Goal: Task Accomplishment & Management: Use online tool/utility

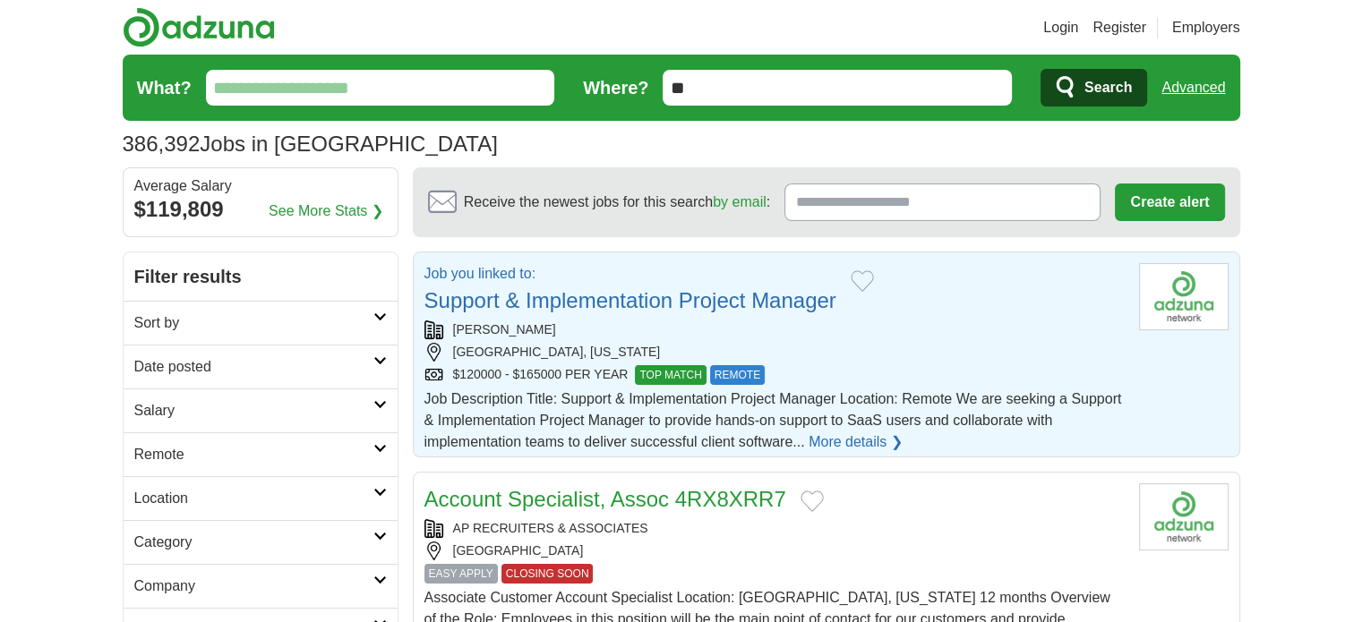
click at [627, 300] on link "Support & Implementation Project Manager" at bounding box center [630, 300] width 412 height 24
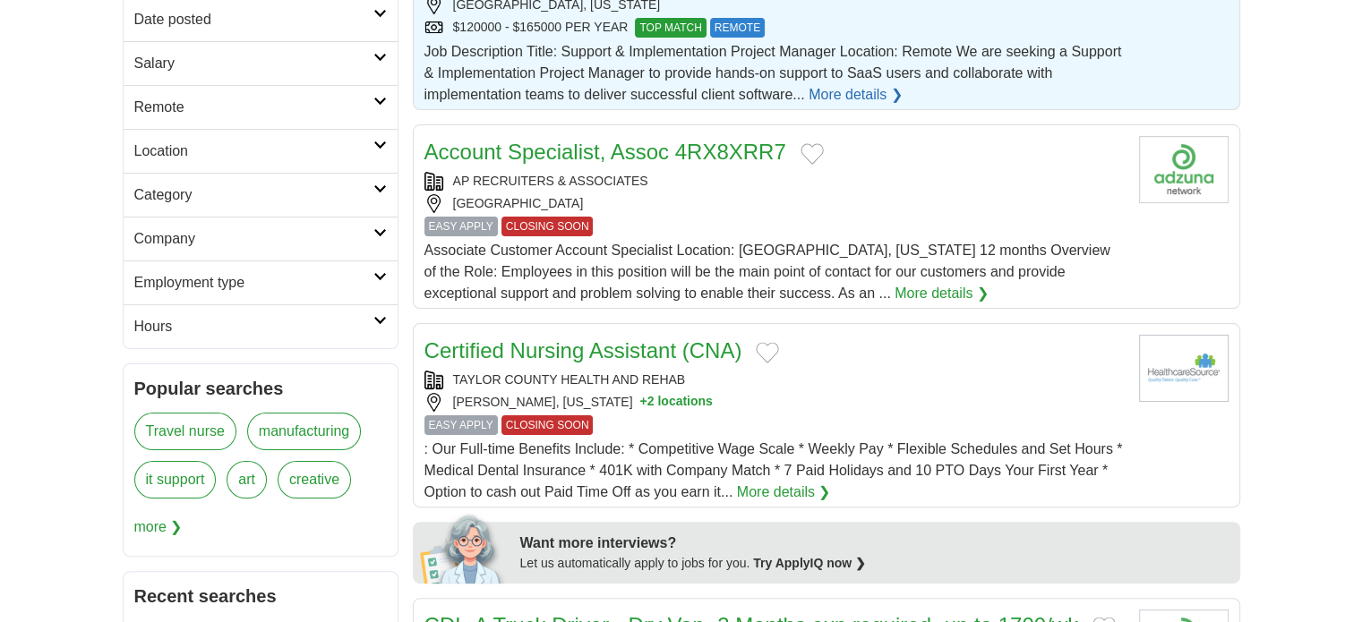
scroll to position [358, 0]
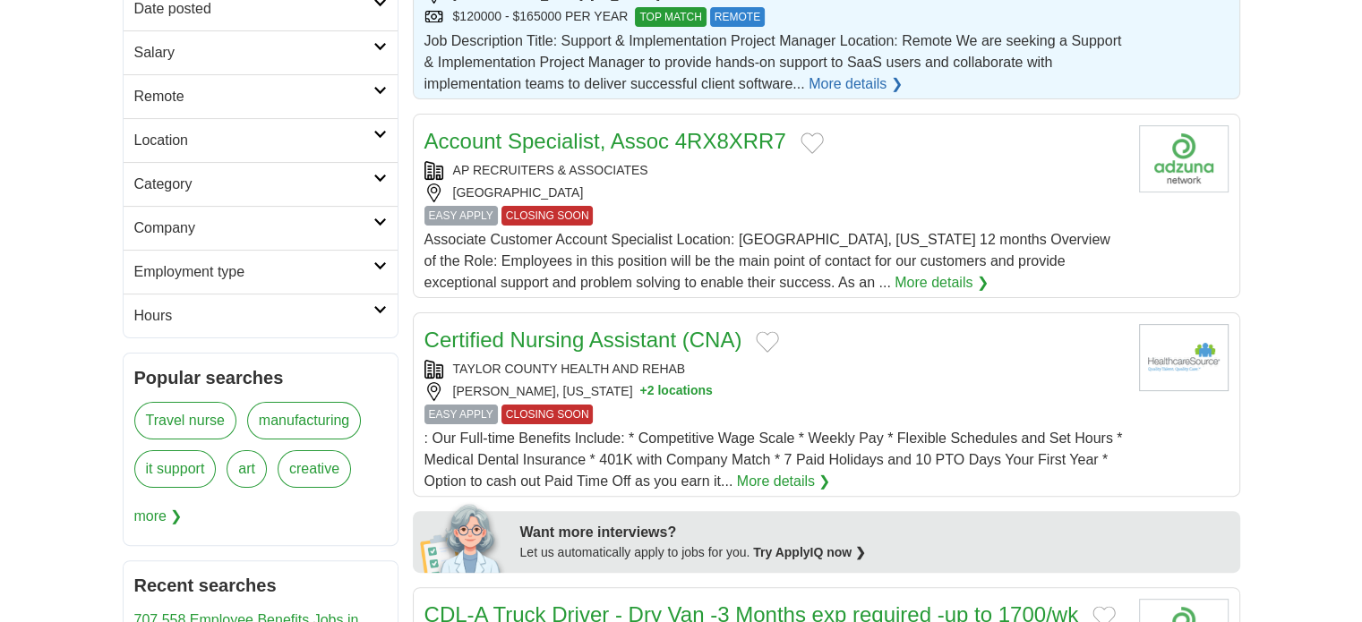
click at [154, 514] on span "more ❯" at bounding box center [158, 517] width 48 height 36
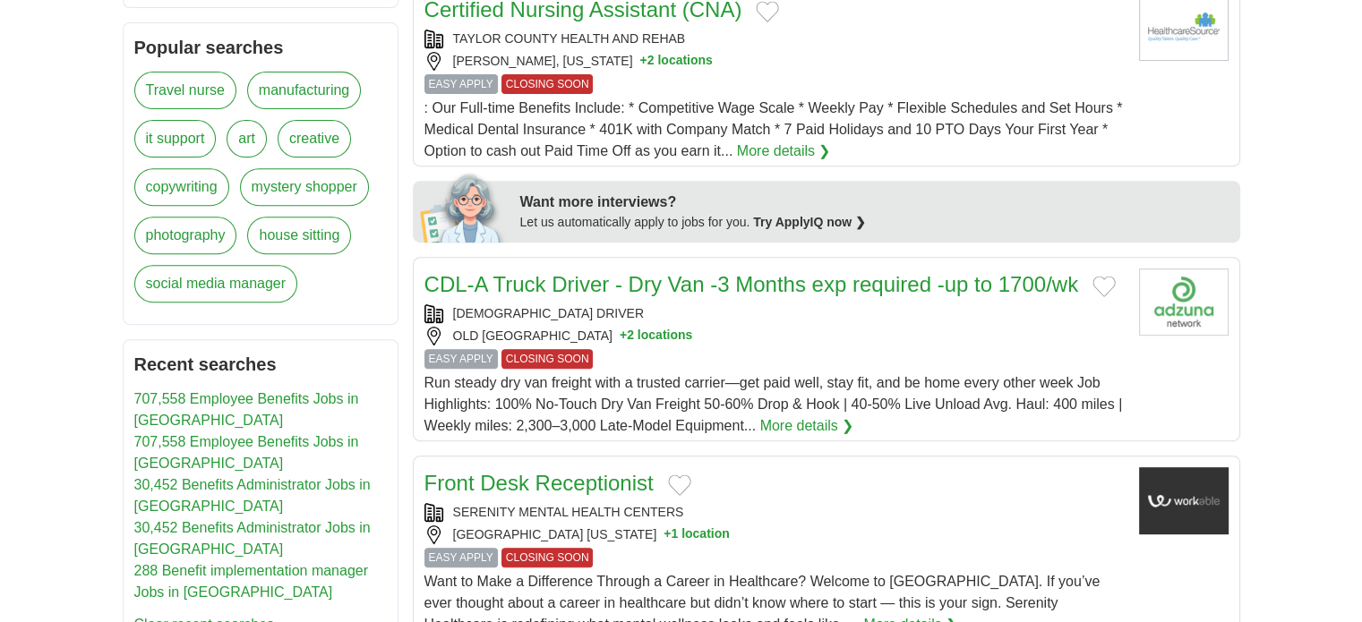
scroll to position [716, 0]
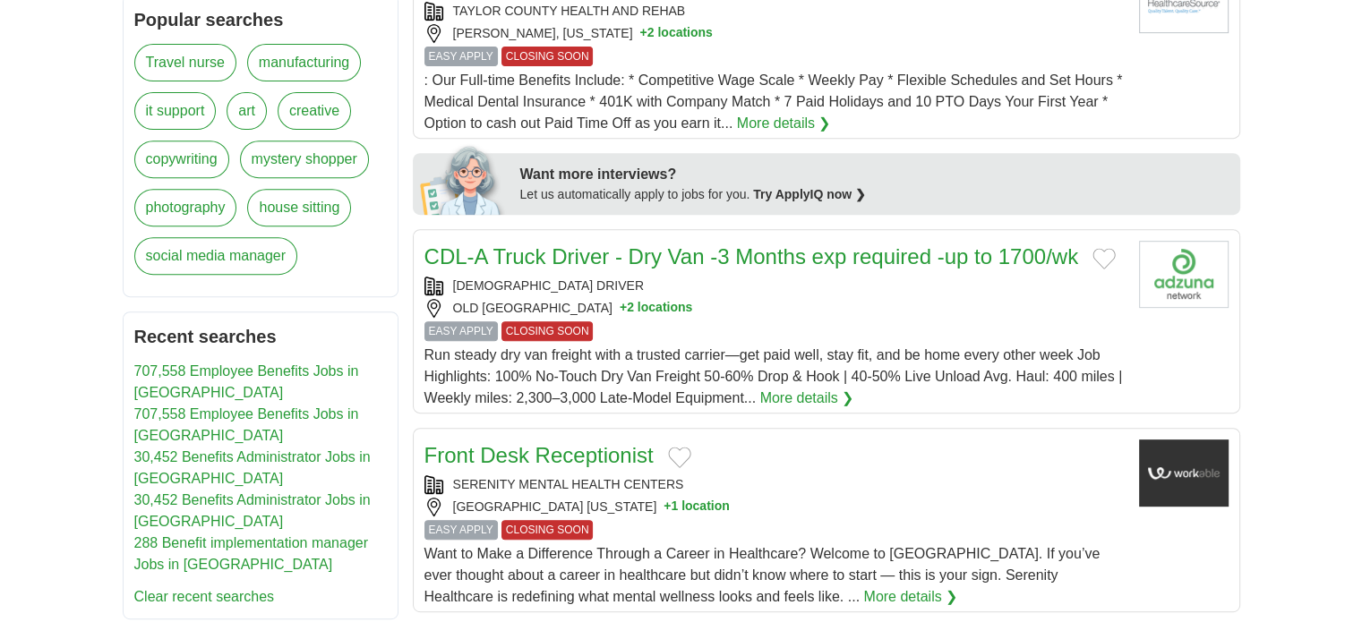
click at [214, 365] on link "707,558 Employee Benefits Jobs in [GEOGRAPHIC_DATA]" at bounding box center [246, 382] width 225 height 37
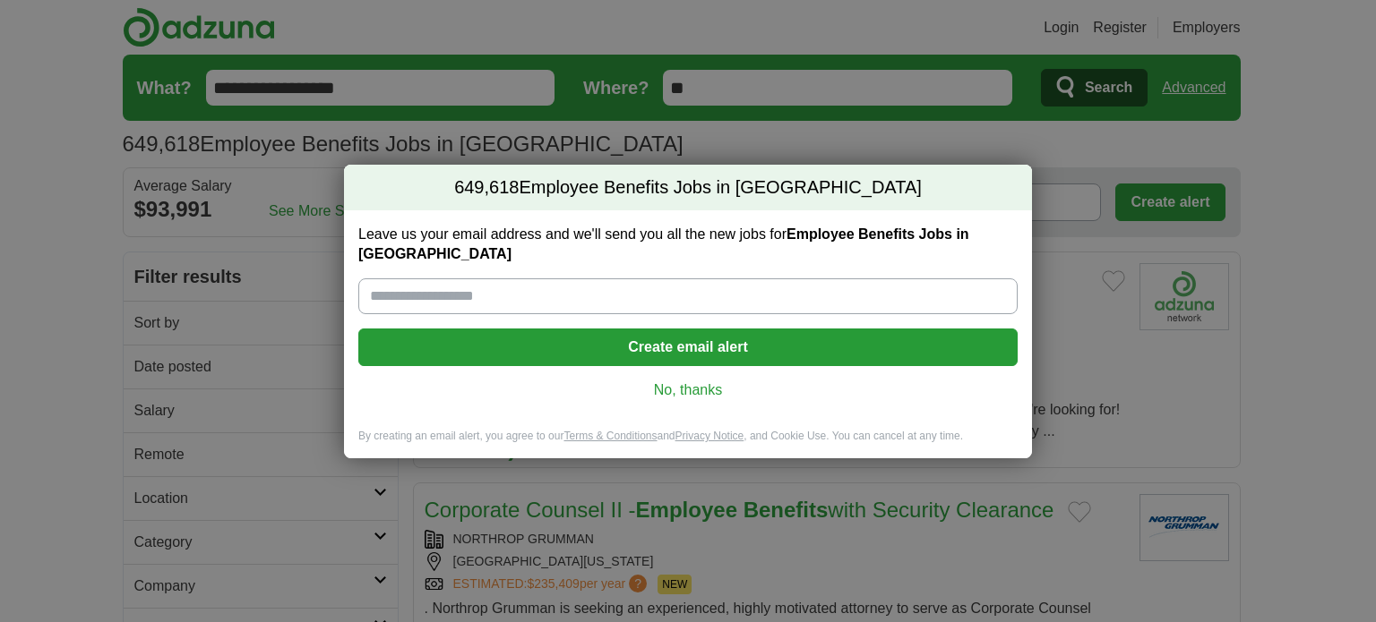
click at [694, 381] on link "No, thanks" at bounding box center [688, 391] width 630 height 20
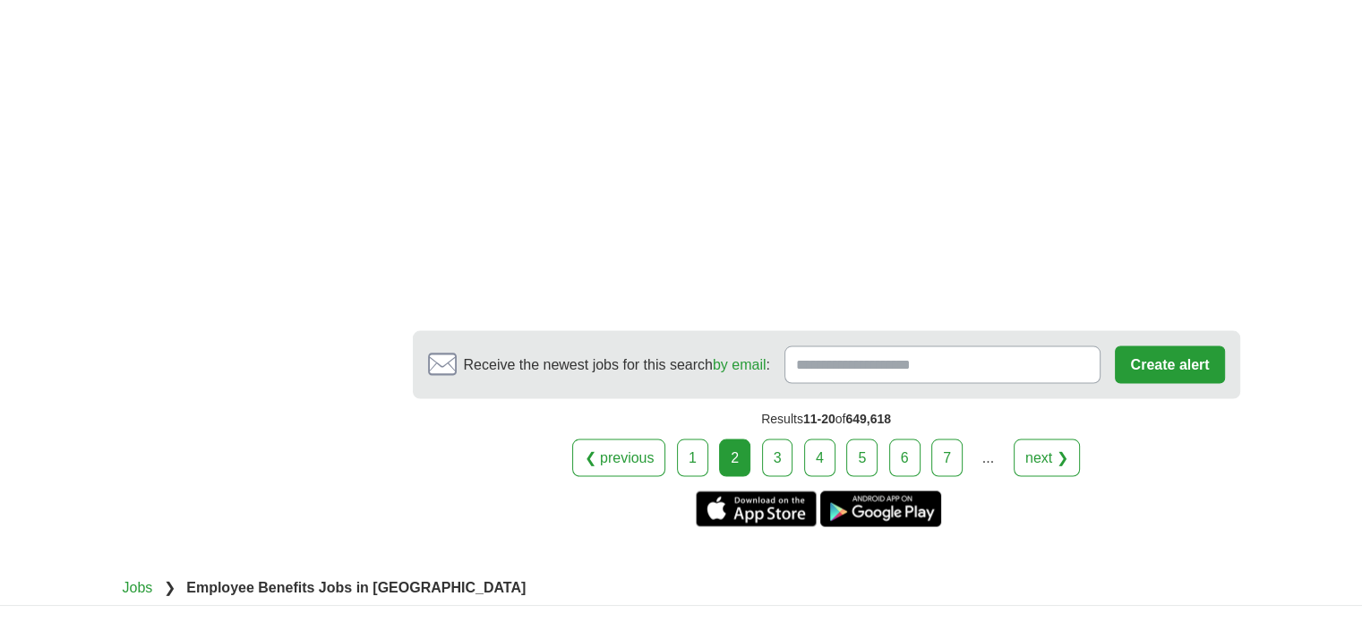
scroll to position [3403, 0]
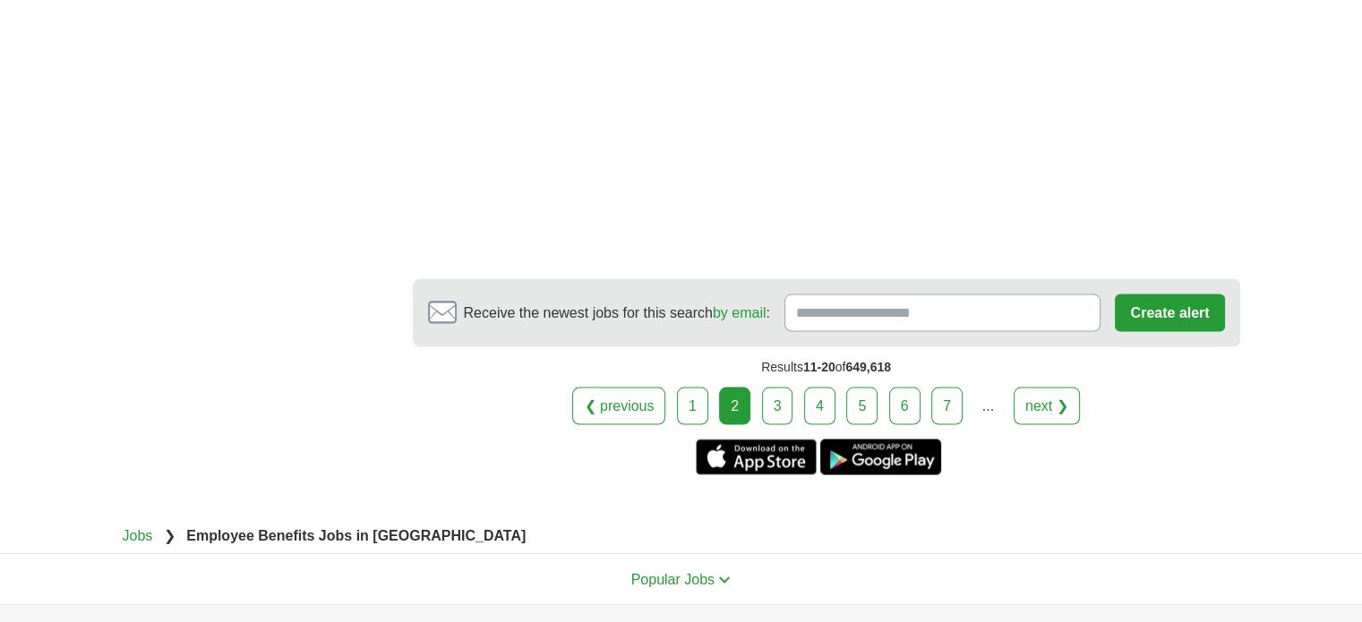
click at [706, 387] on link "1" at bounding box center [692, 406] width 31 height 38
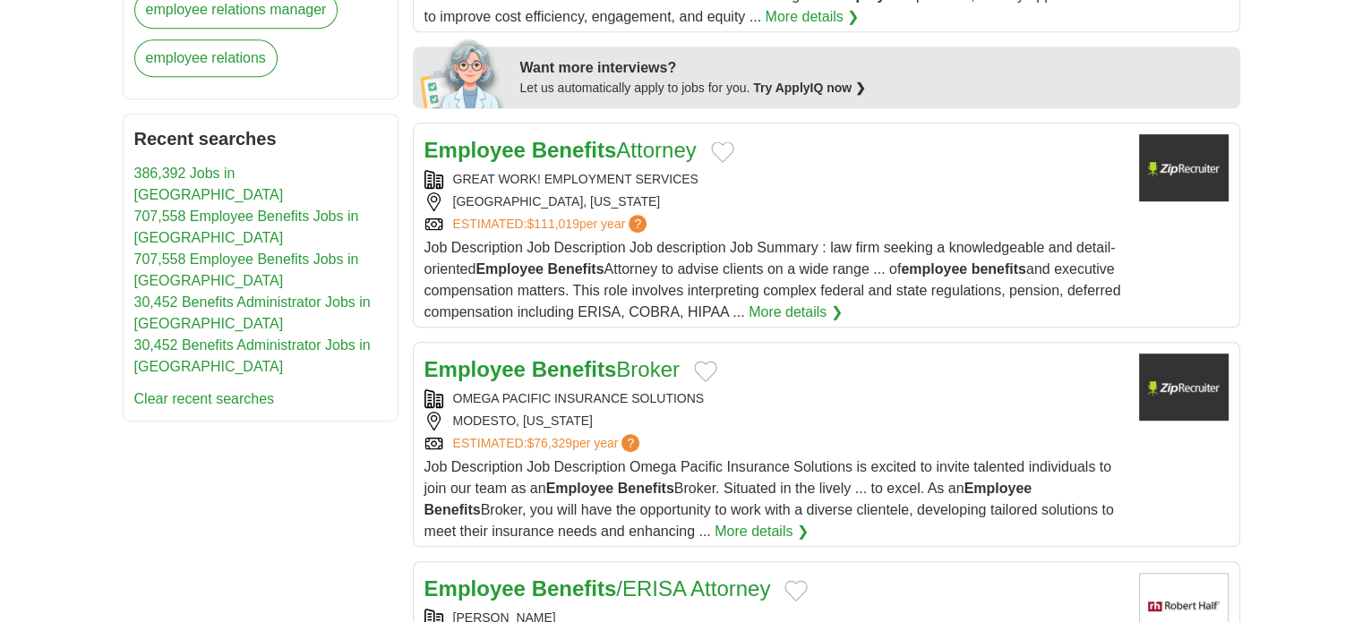
scroll to position [1075, 0]
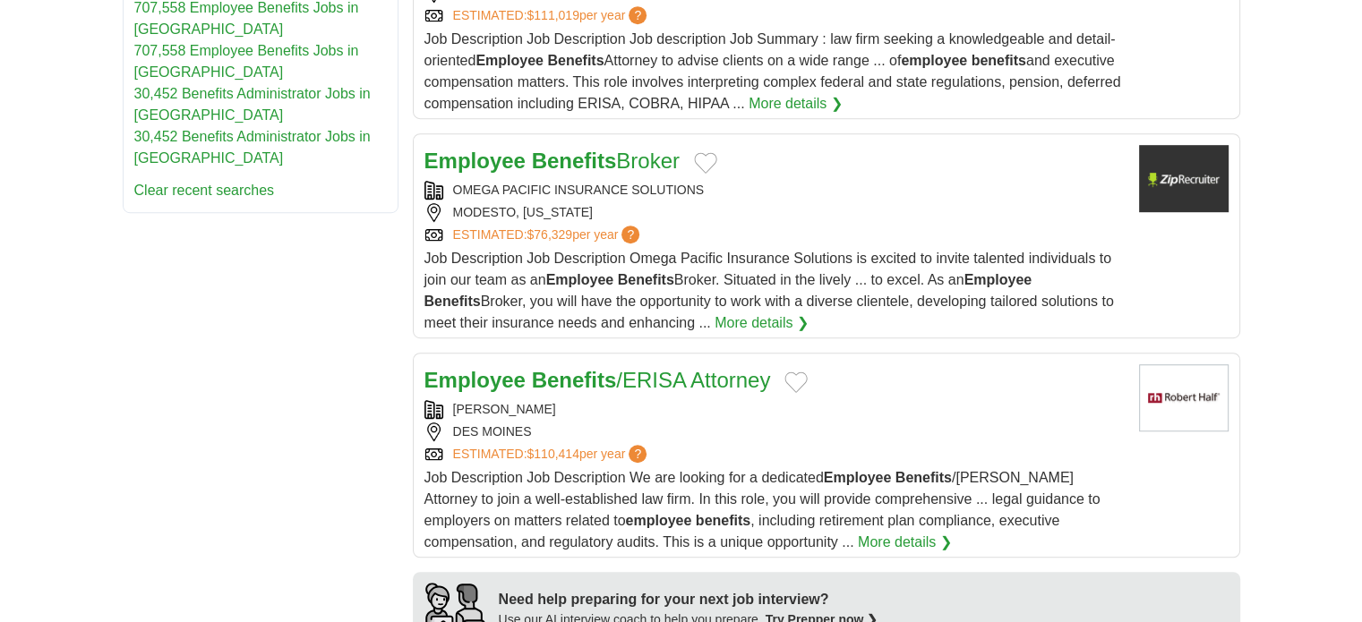
click at [551, 154] on strong "Benefits" at bounding box center [574, 161] width 85 height 24
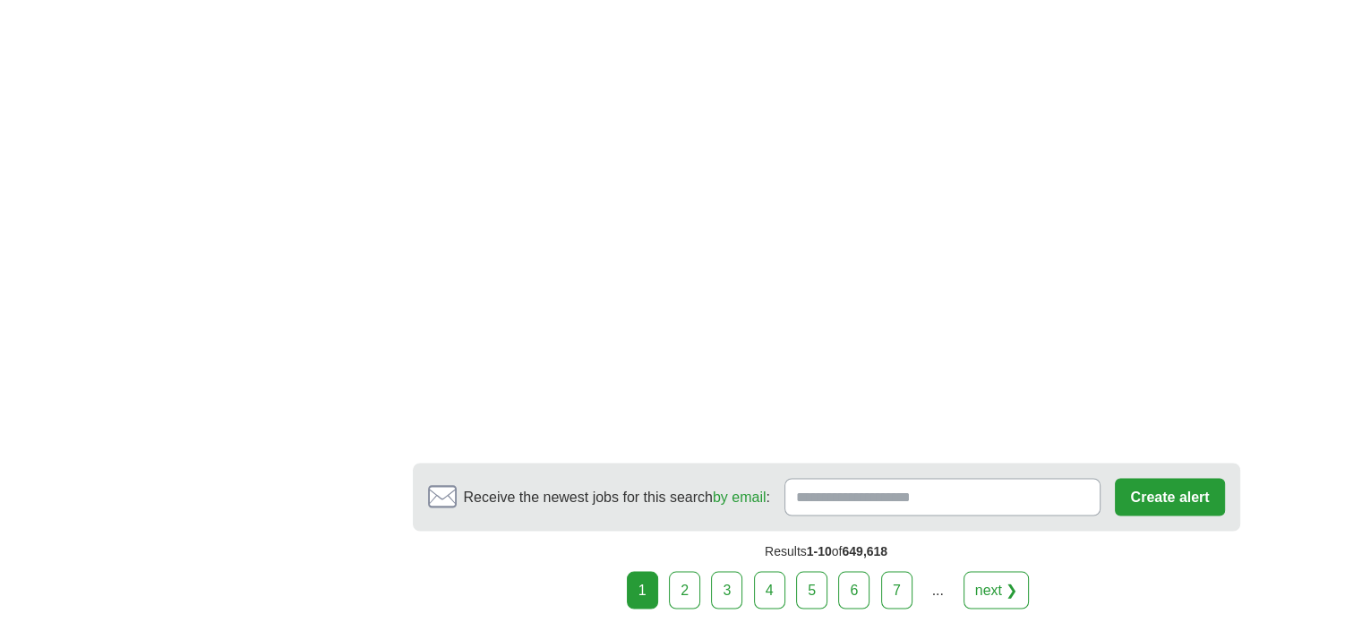
scroll to position [3134, 0]
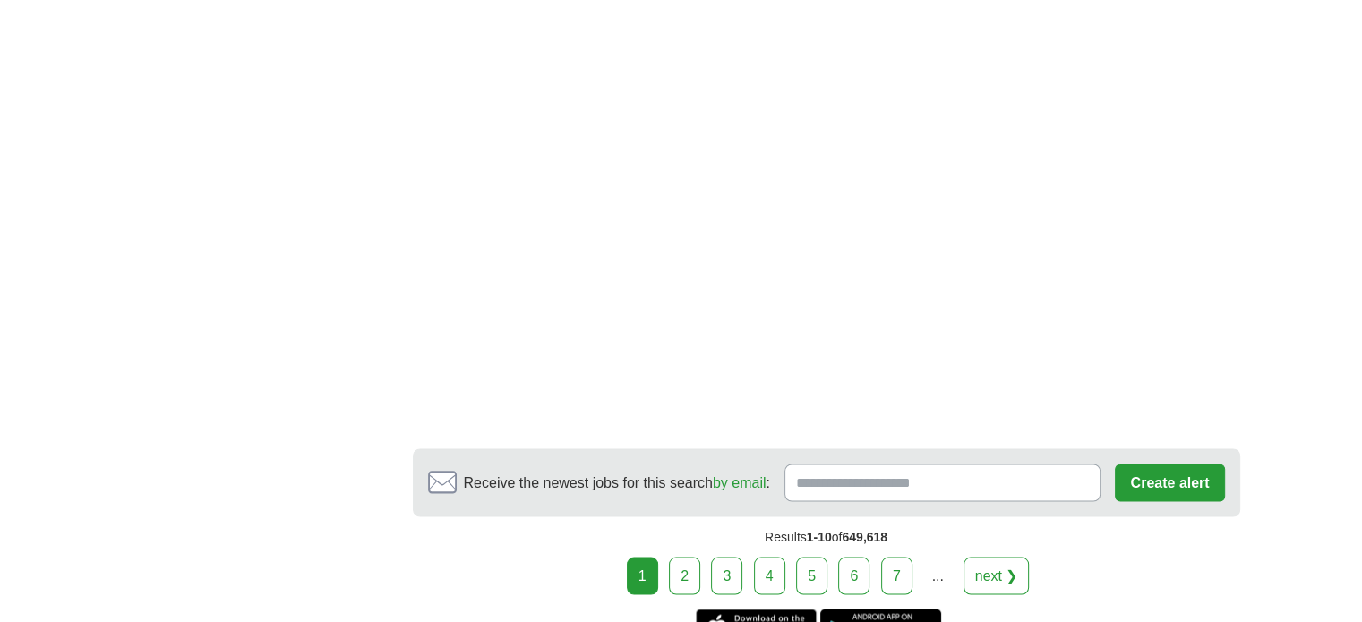
click at [687, 557] on link "2" at bounding box center [684, 576] width 31 height 38
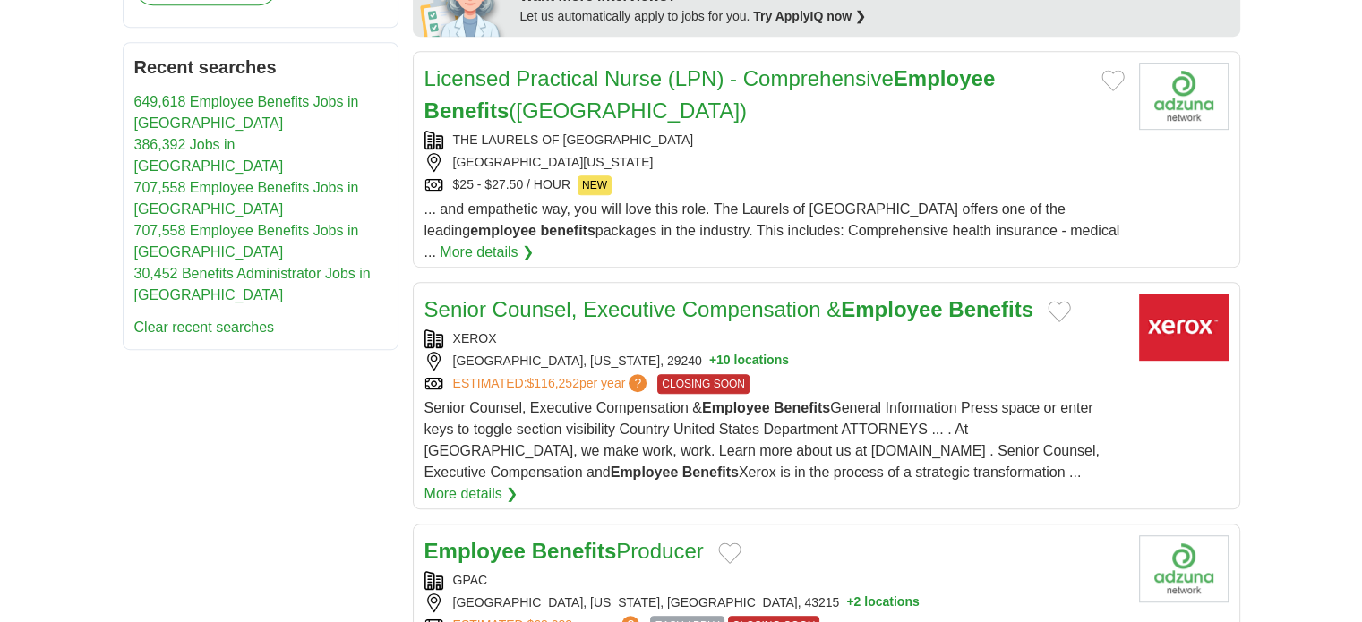
scroll to position [896, 0]
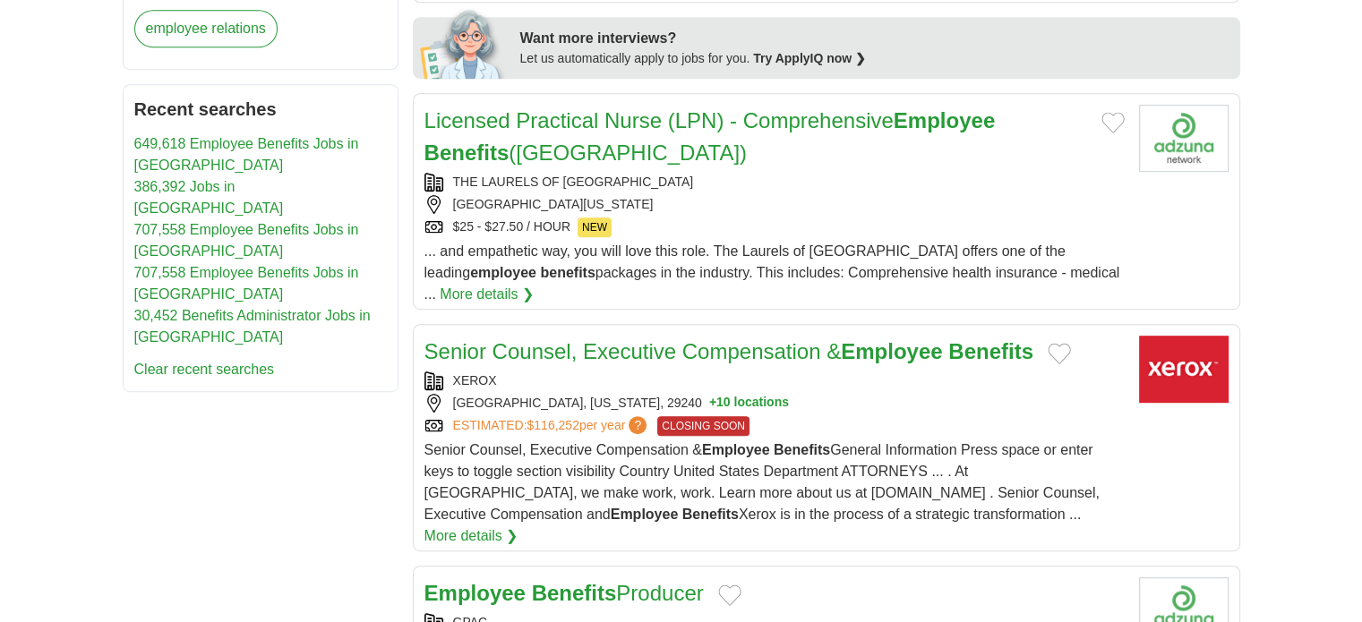
click at [203, 308] on link "30,452 Benefits Administrator Jobs in [GEOGRAPHIC_DATA]" at bounding box center [252, 326] width 236 height 37
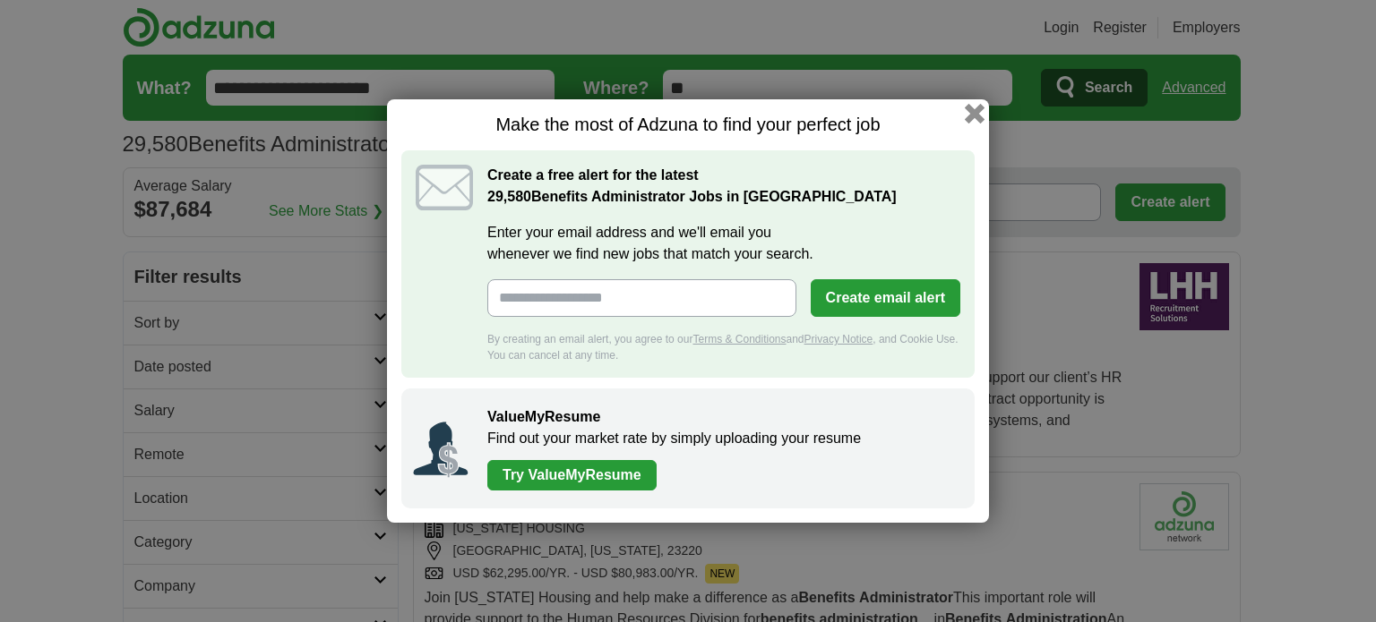
click at [975, 111] on button "button" at bounding box center [975, 114] width 20 height 20
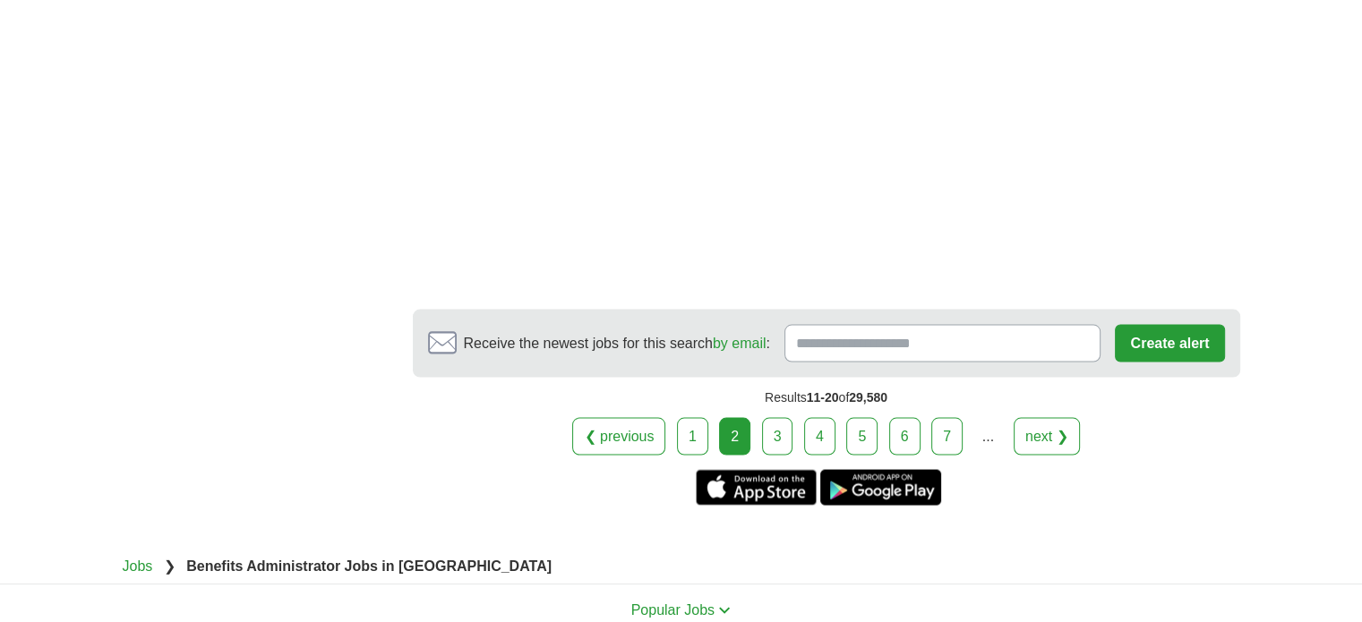
scroll to position [3403, 0]
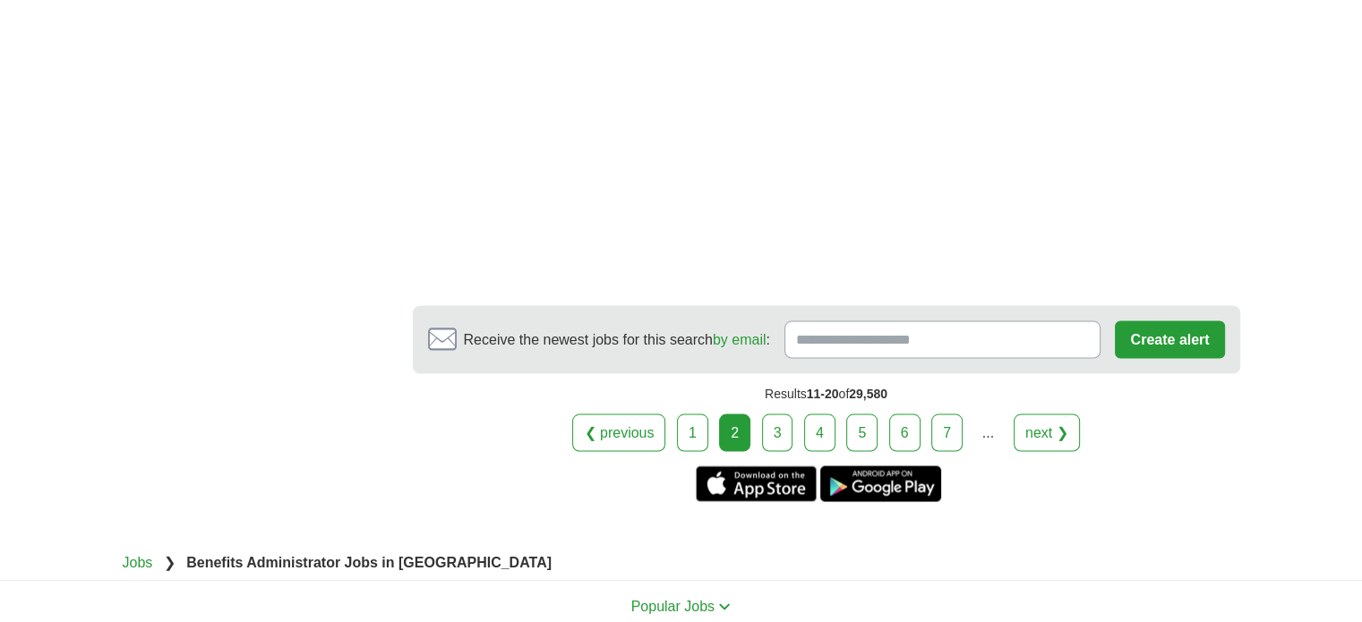
click at [693, 429] on link "1" at bounding box center [692, 433] width 31 height 38
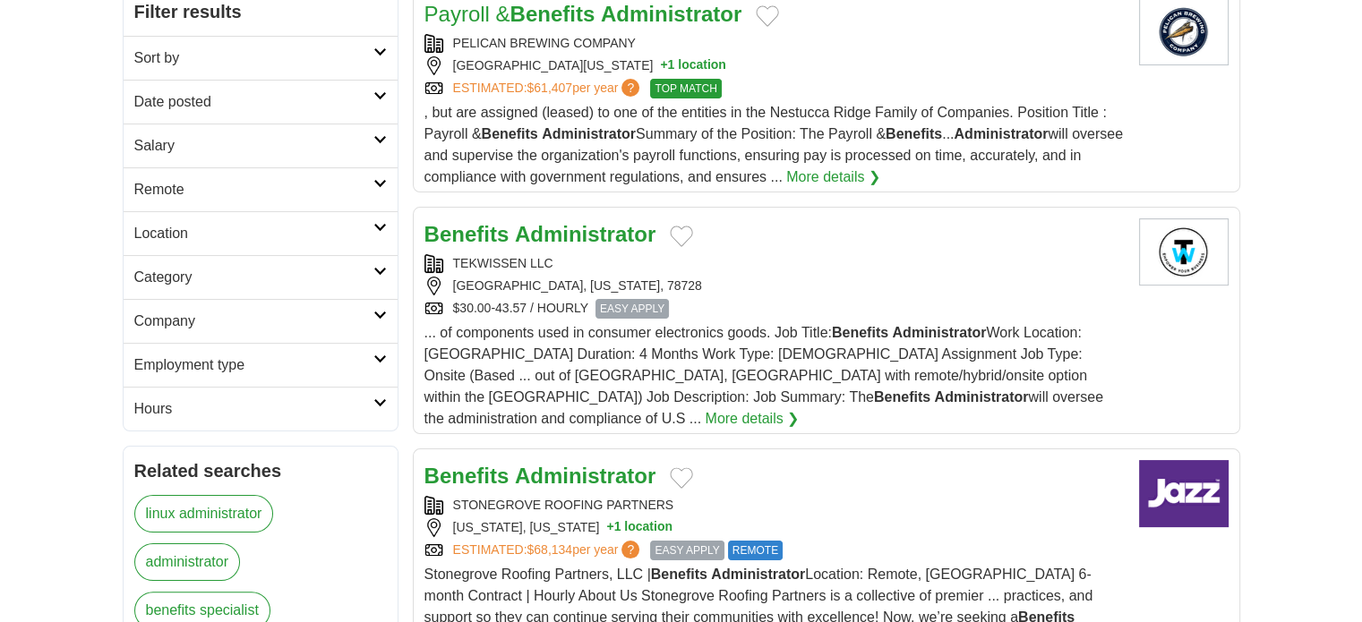
scroll to position [269, 0]
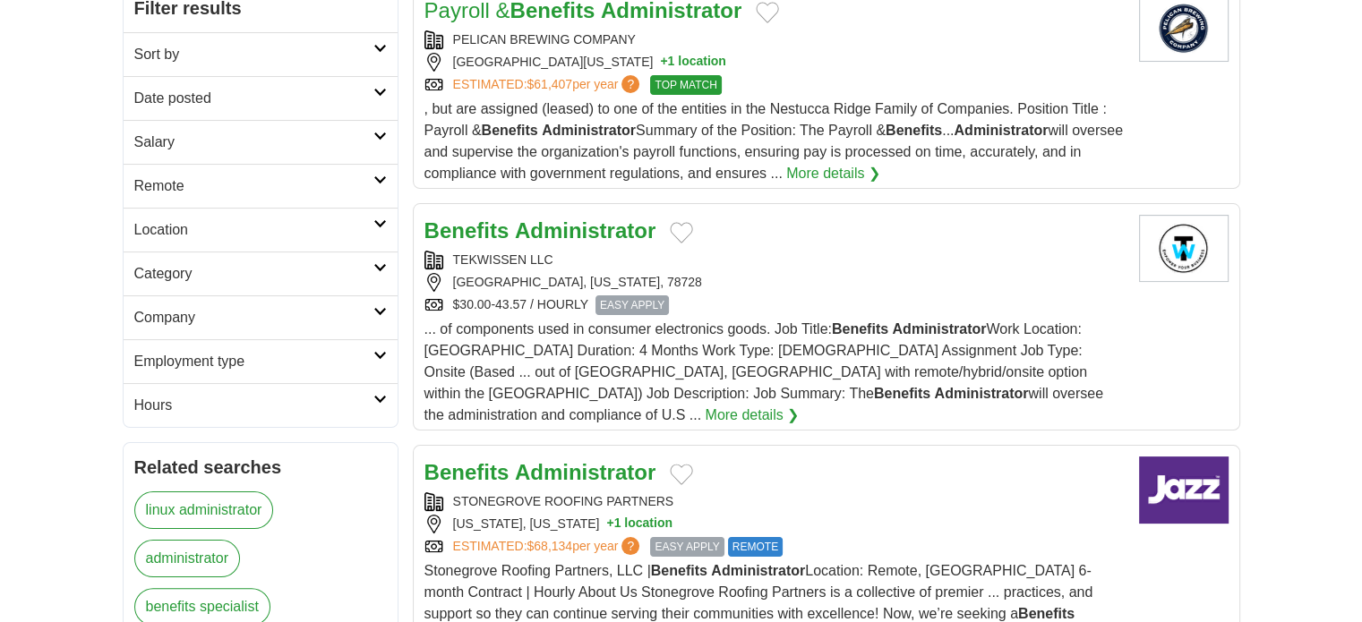
click at [736, 373] on span "... of components used in consumer electronics goods. Job Title: Benefits Admin…" at bounding box center [763, 372] width 679 height 101
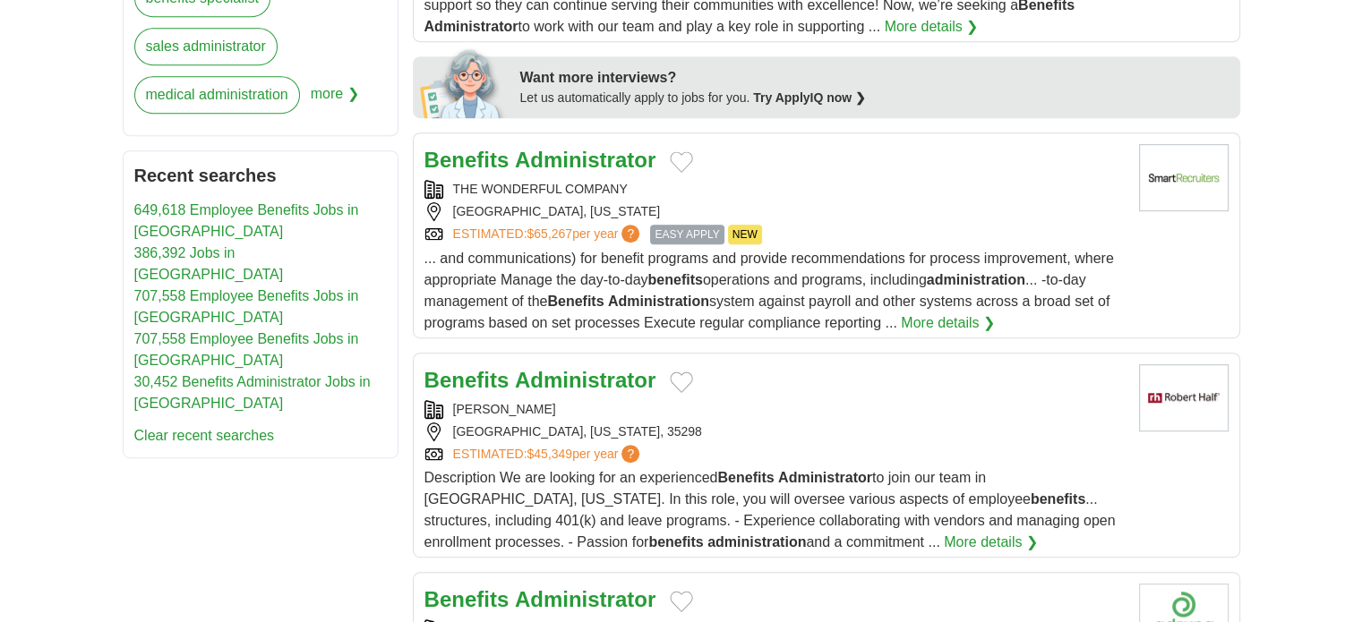
scroll to position [896, 0]
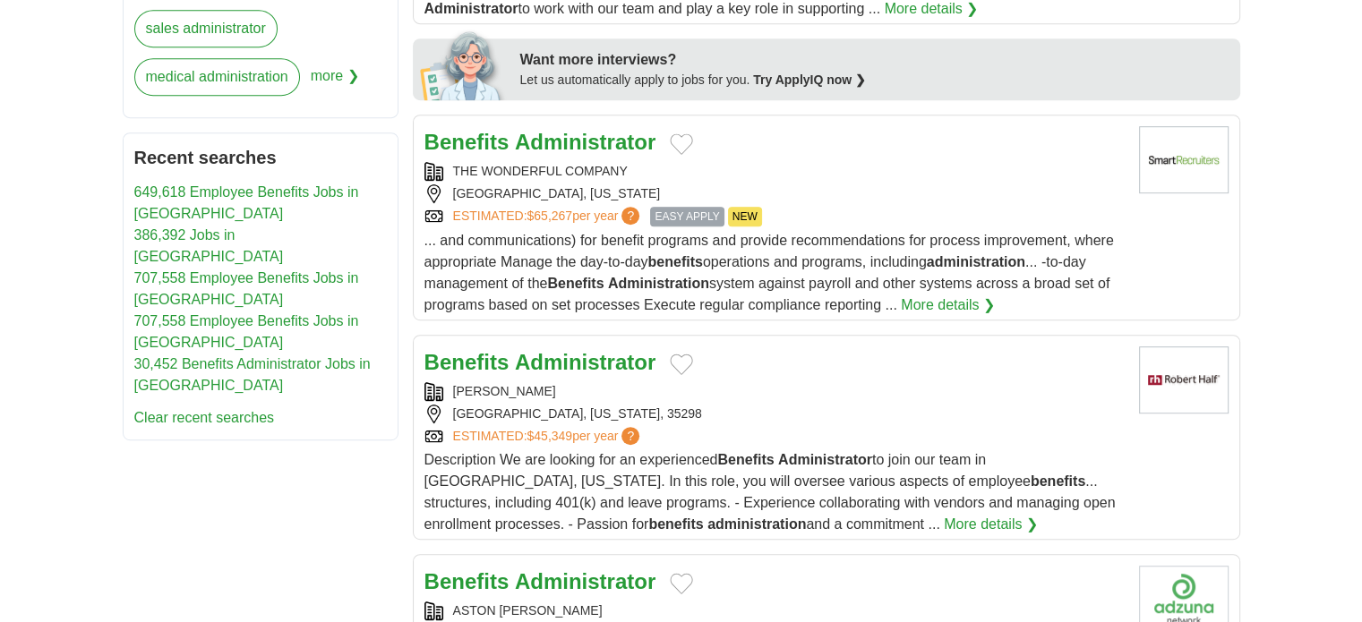
click at [632, 276] on strong "Administration" at bounding box center [658, 283] width 101 height 15
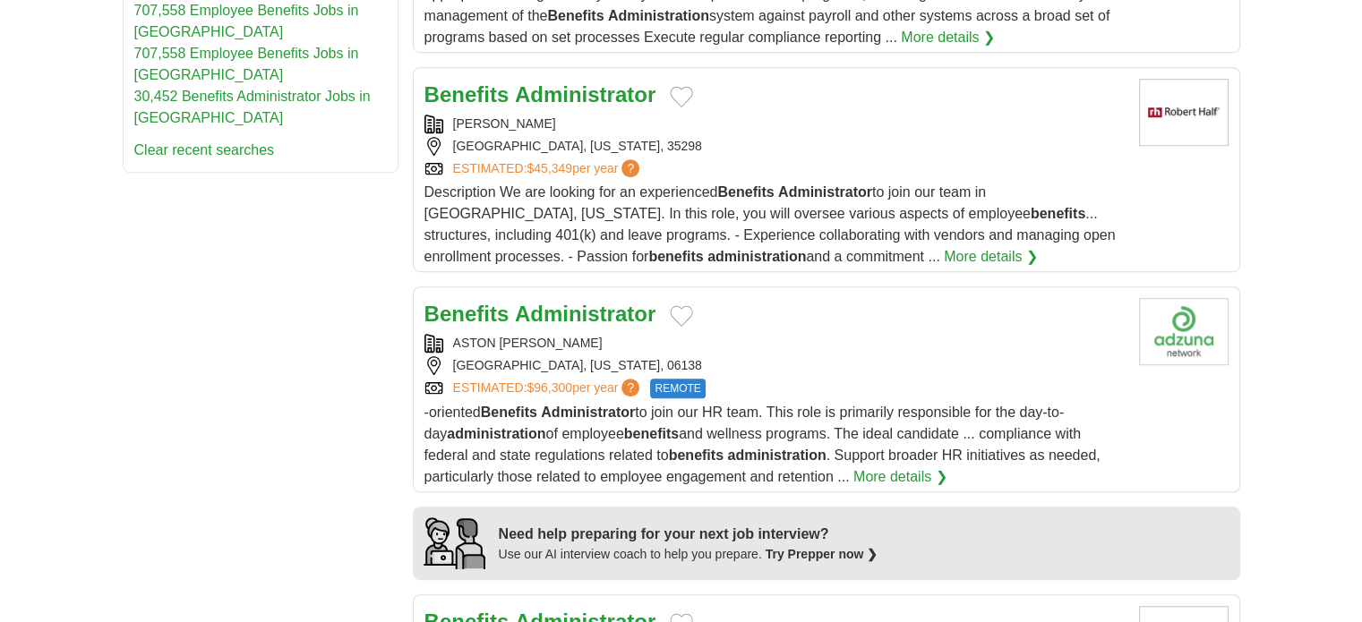
scroll to position [1164, 0]
click at [781, 404] on span "-oriented Benefits Administrator to join our HR team. This role is primarily re…" at bounding box center [762, 444] width 676 height 80
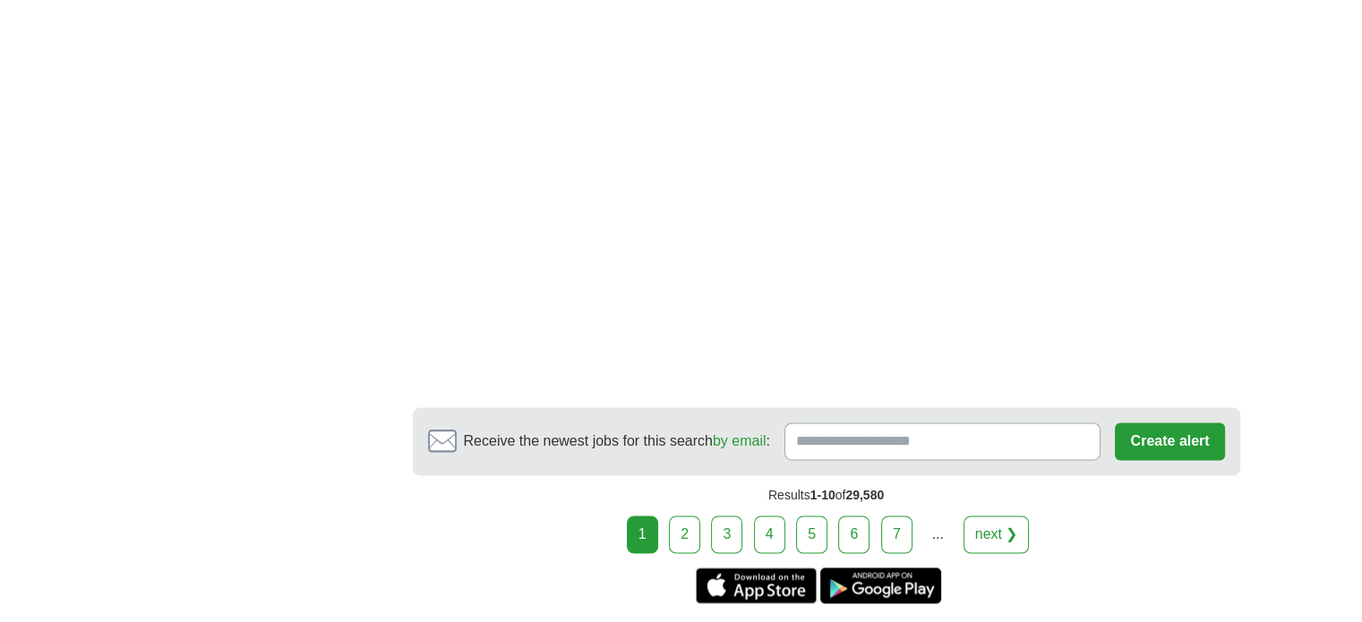
scroll to position [2687, 0]
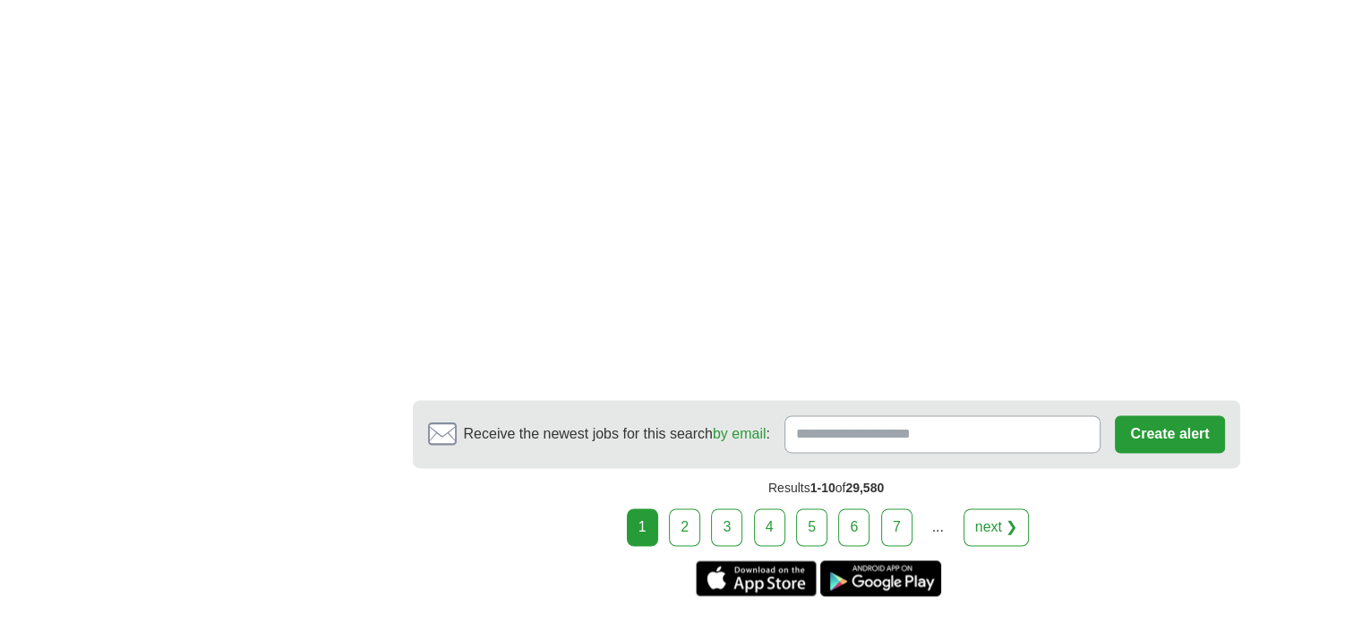
click at [689, 509] on link "2" at bounding box center [684, 528] width 31 height 38
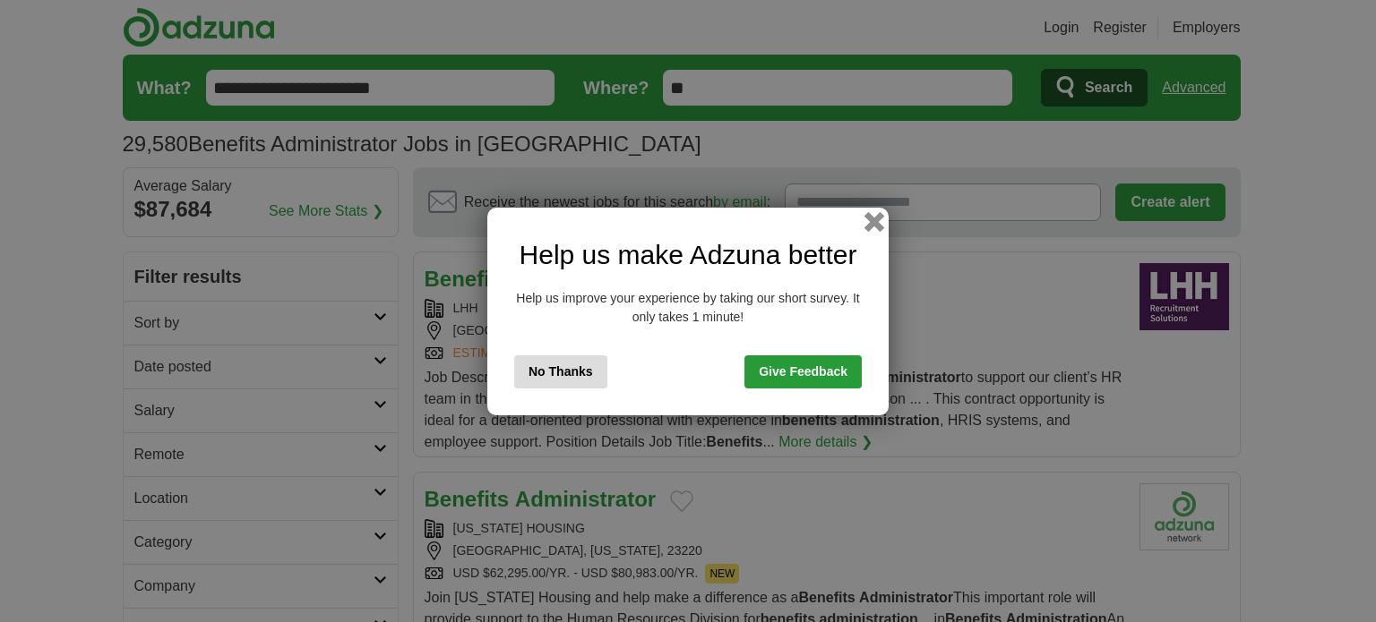
click at [877, 219] on button "button" at bounding box center [874, 221] width 20 height 20
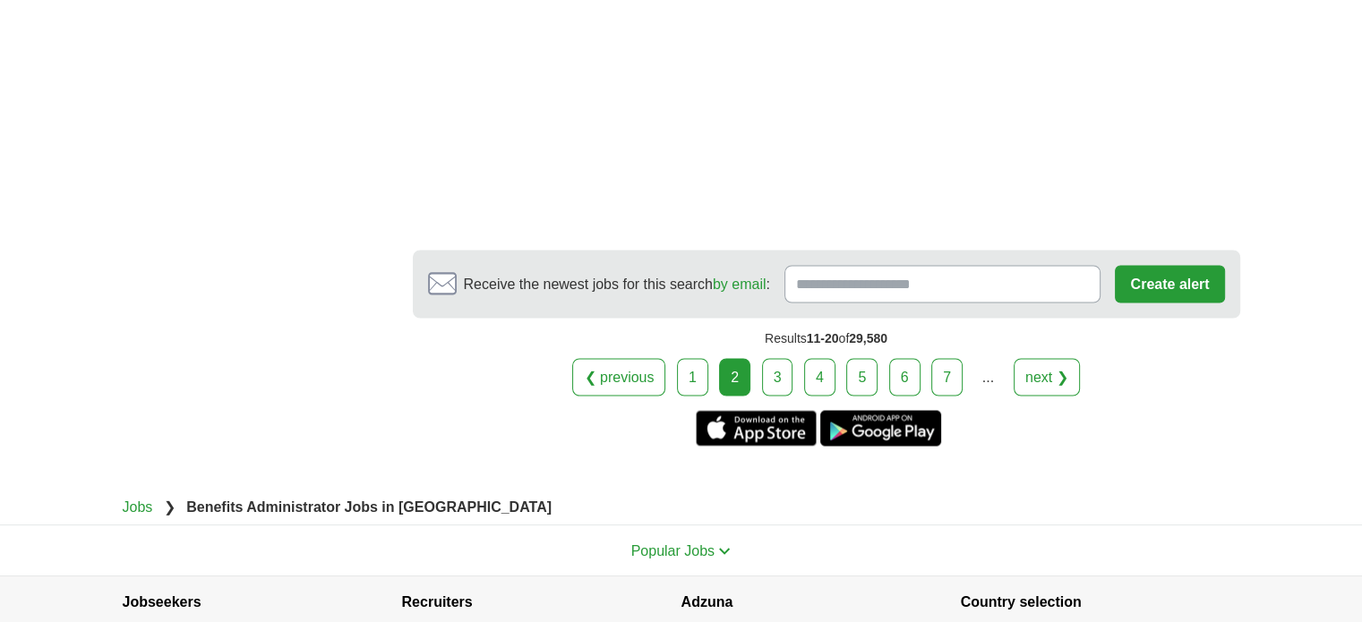
scroll to position [3314, 0]
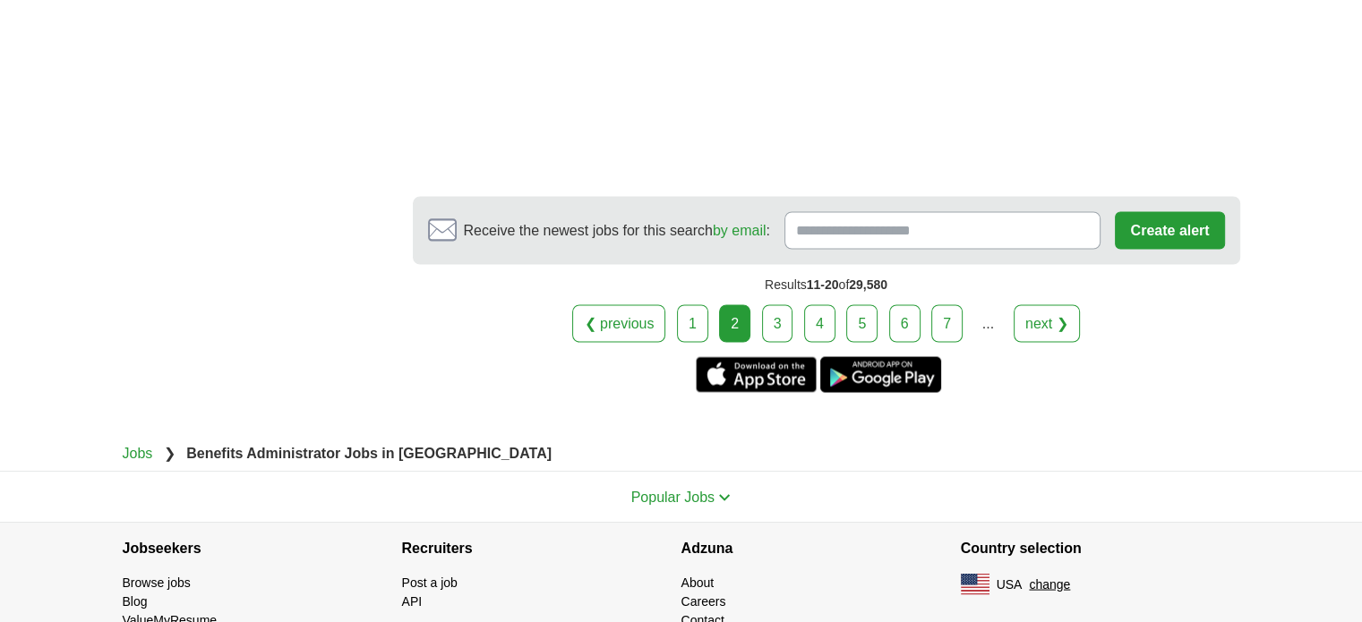
click at [781, 313] on link "3" at bounding box center [777, 323] width 31 height 38
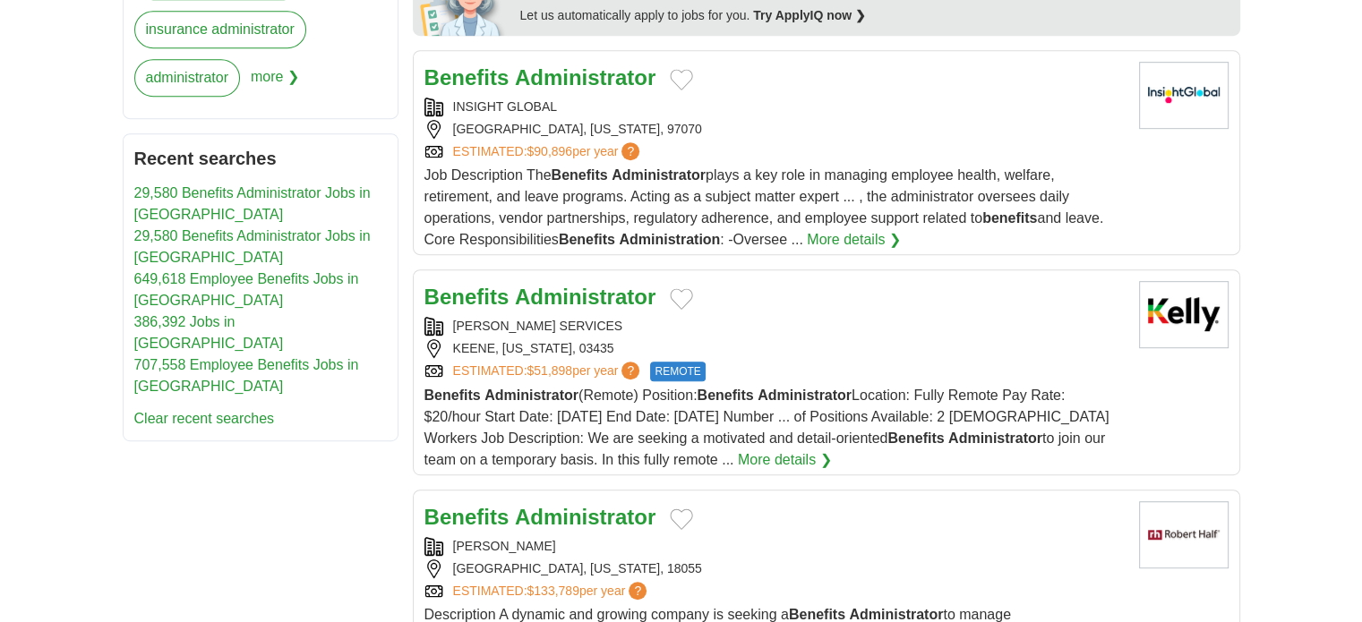
scroll to position [896, 0]
click at [687, 440] on span "Benefits Administrator (Remote) Position: Benefits Administrator Location: Full…" at bounding box center [766, 427] width 685 height 80
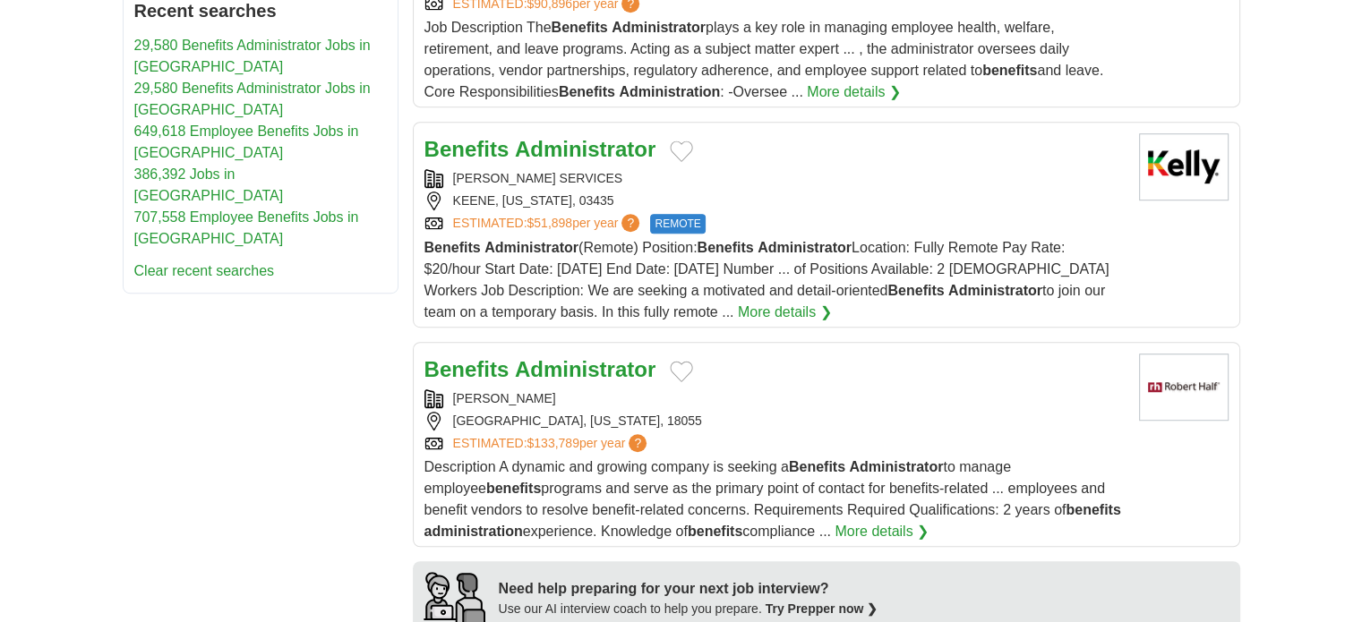
scroll to position [1164, 0]
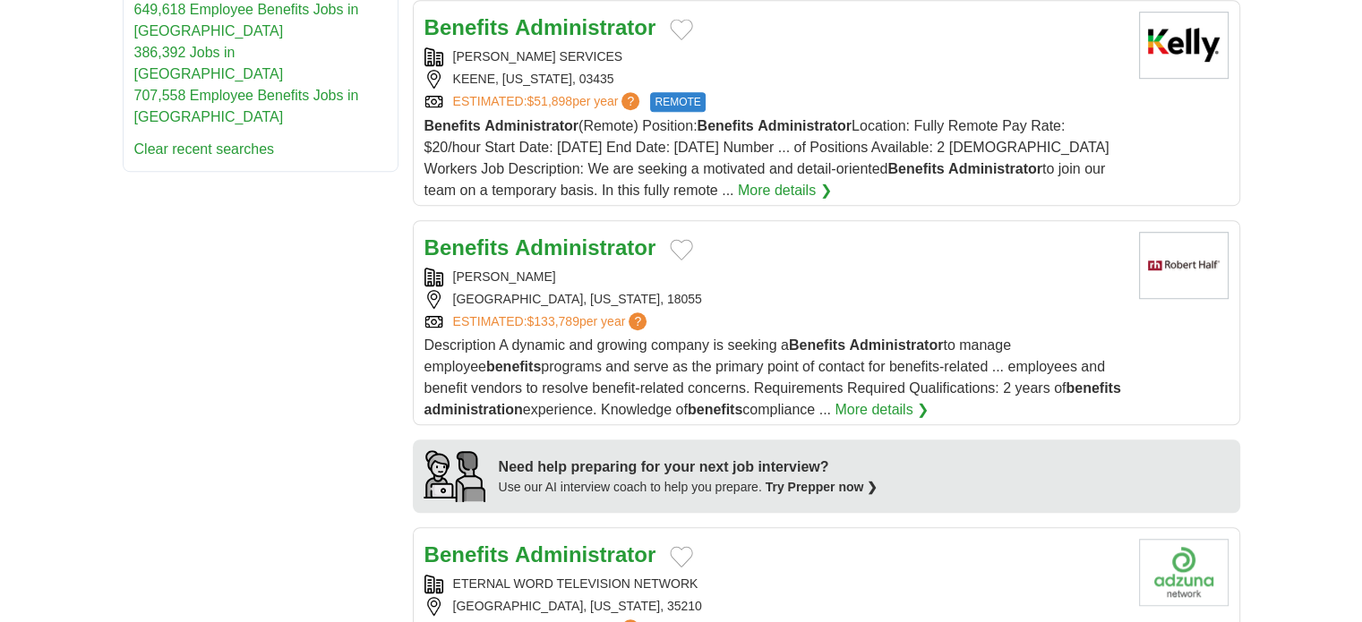
click at [708, 264] on div "Benefits Administrator" at bounding box center [774, 248] width 700 height 32
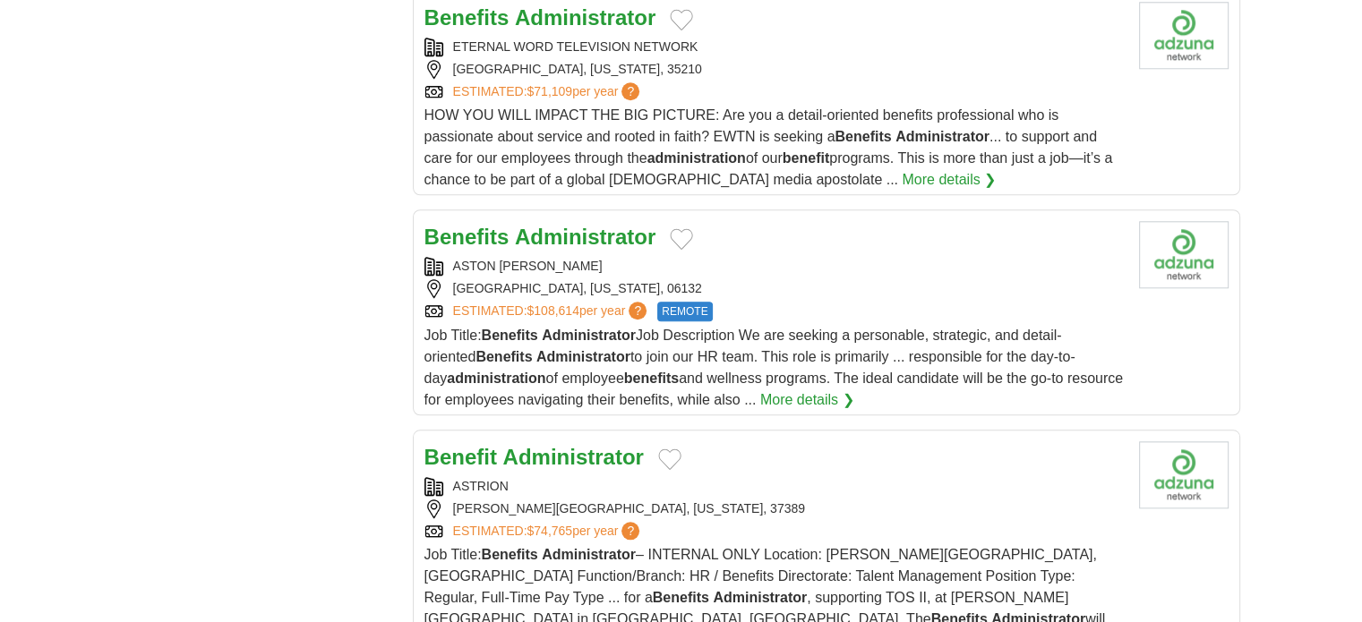
scroll to position [1881, 0]
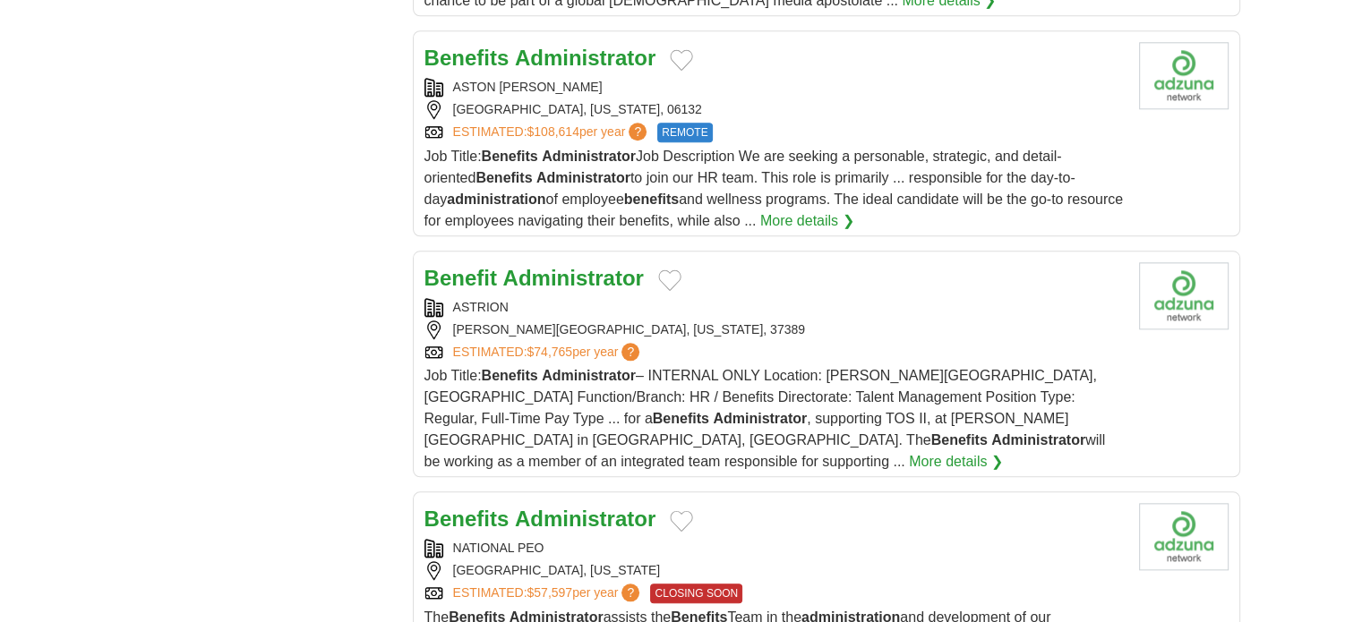
click at [785, 178] on span "Job Title: Benefits Administrator Job Description We are seeking a personable, …" at bounding box center [773, 189] width 699 height 80
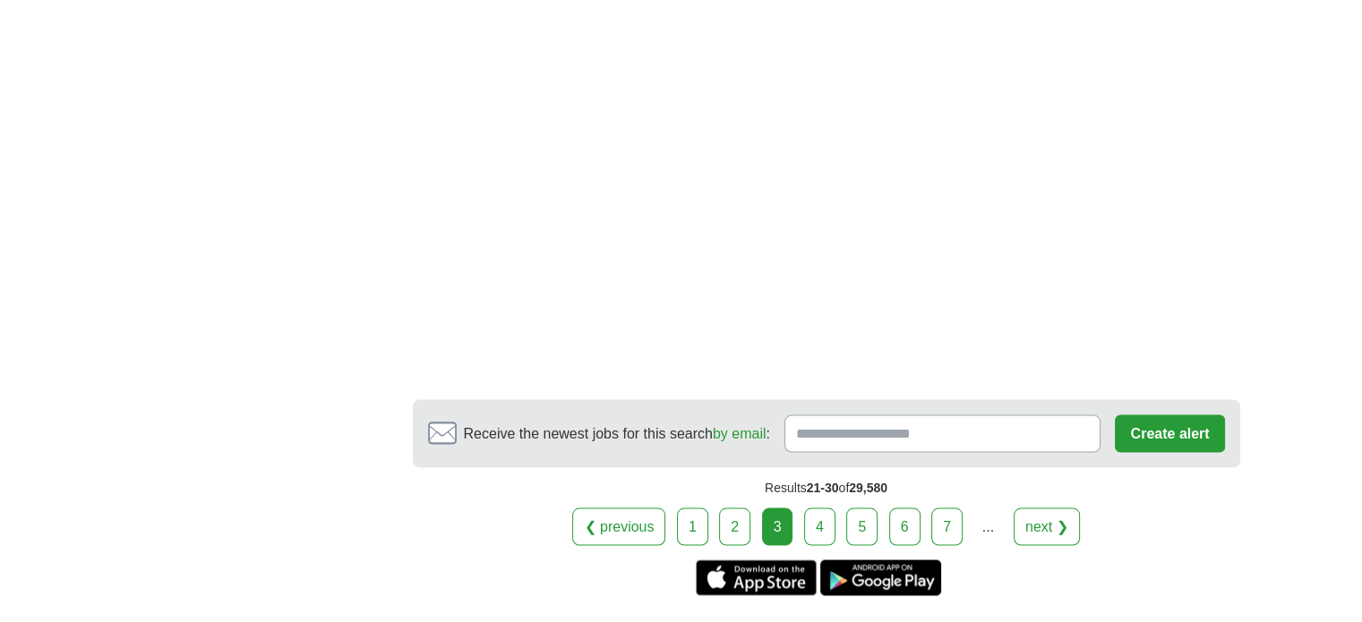
scroll to position [3224, 0]
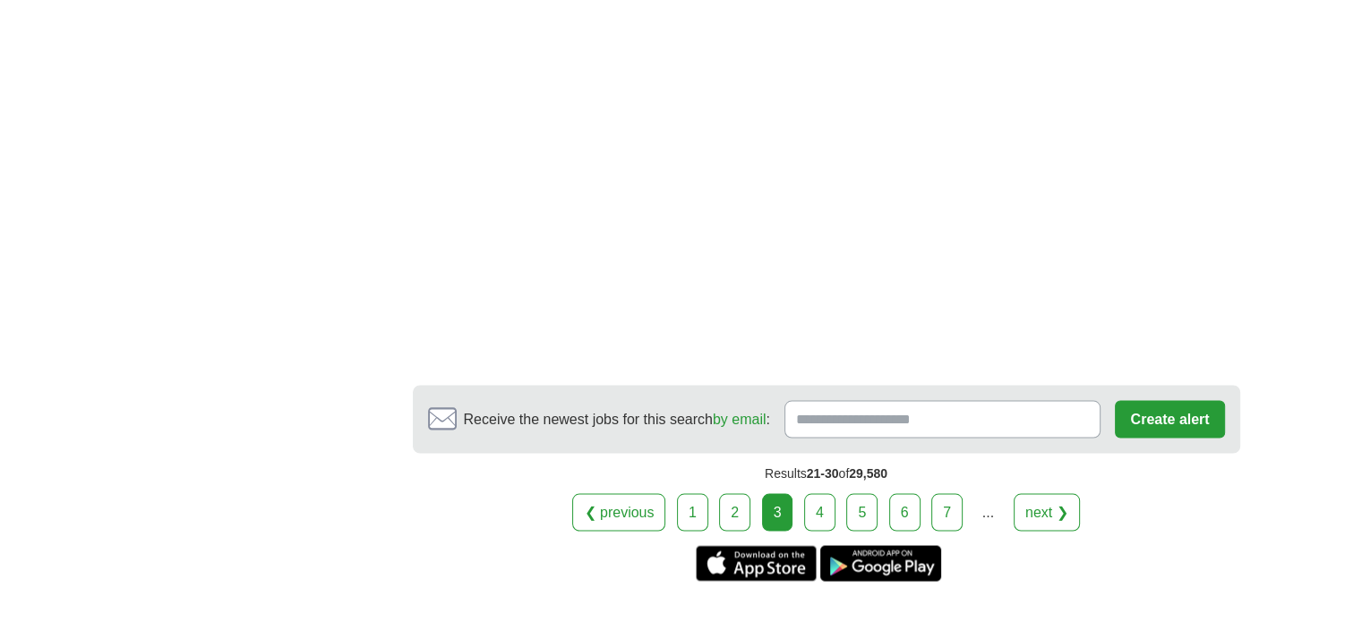
click at [827, 511] on link "4" at bounding box center [819, 512] width 31 height 38
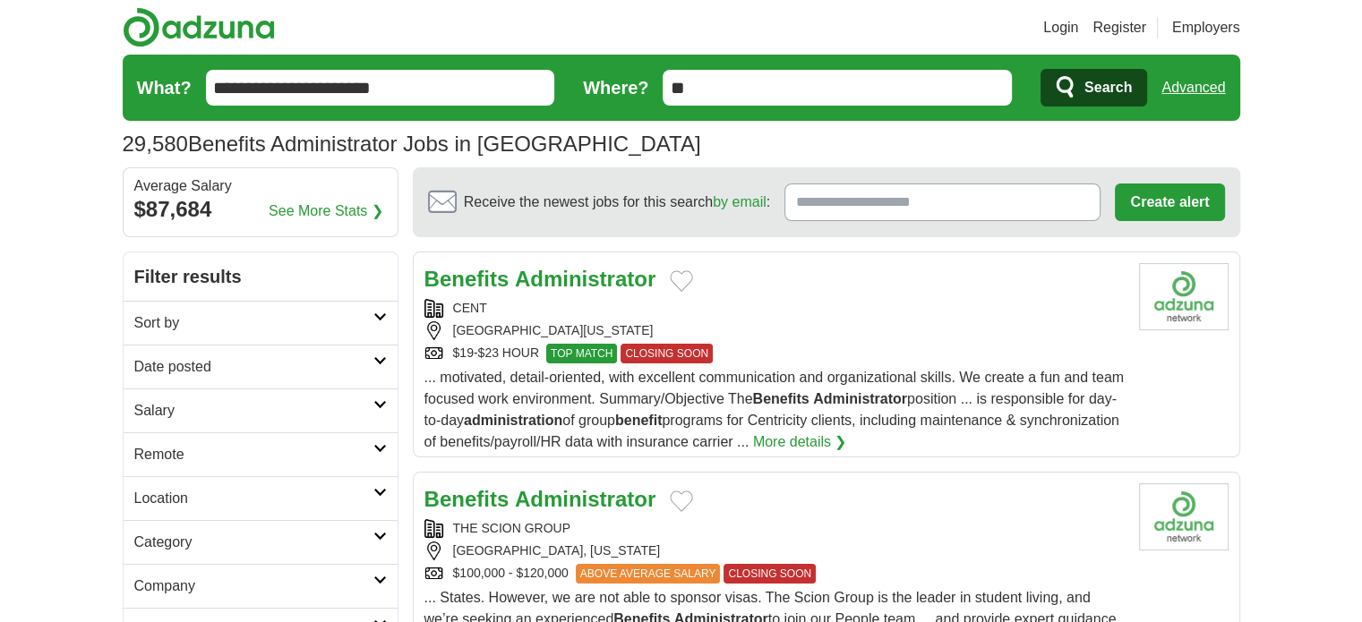
click at [294, 82] on input "**********" at bounding box center [380, 88] width 349 height 36
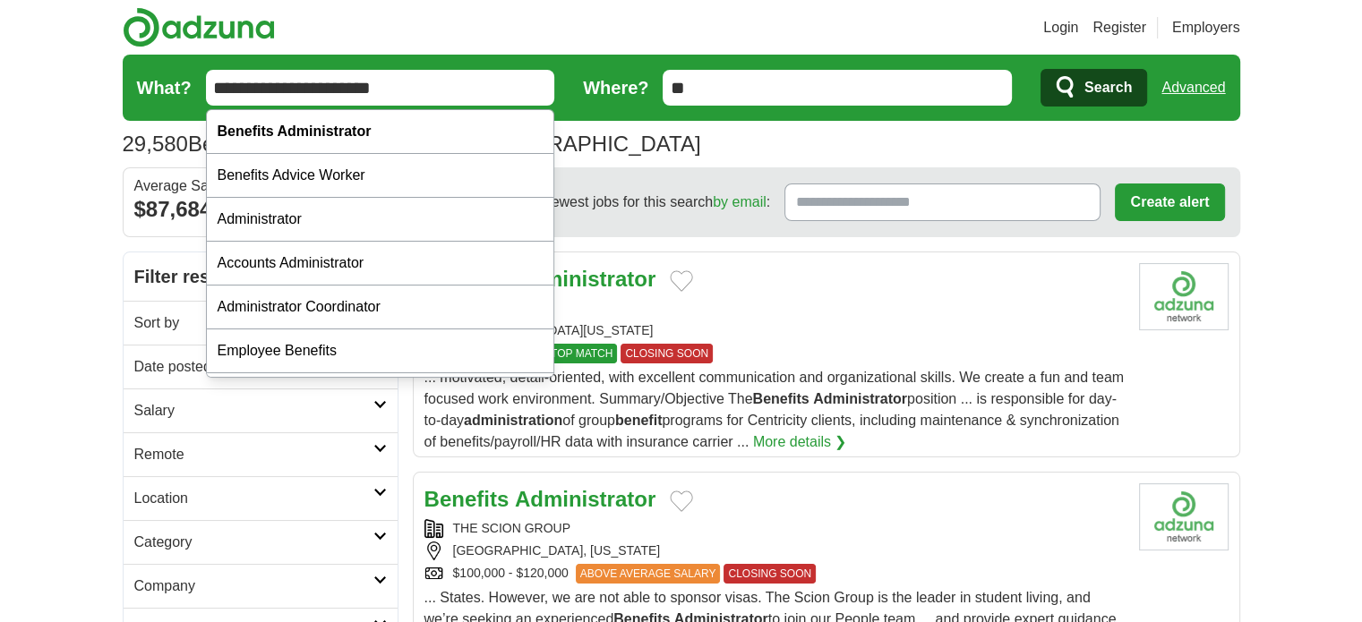
click at [294, 82] on input "**********" at bounding box center [380, 88] width 349 height 36
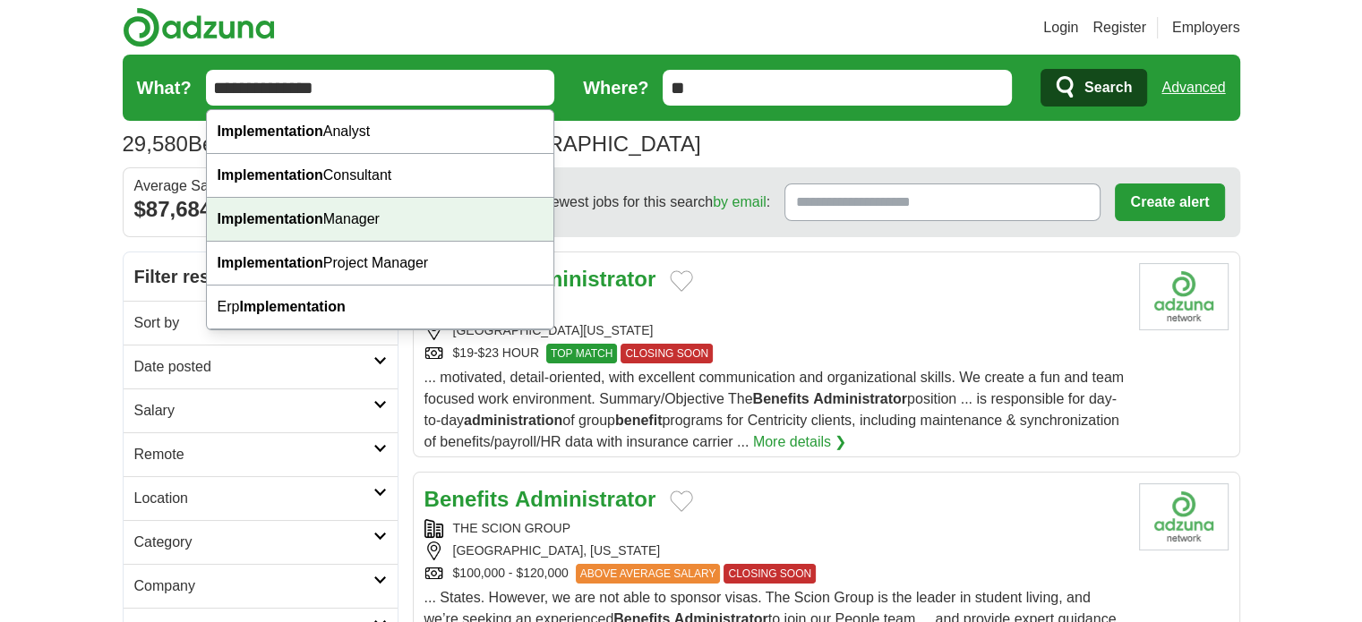
click at [310, 219] on strong "Implementation" at bounding box center [271, 218] width 106 height 15
type input "**********"
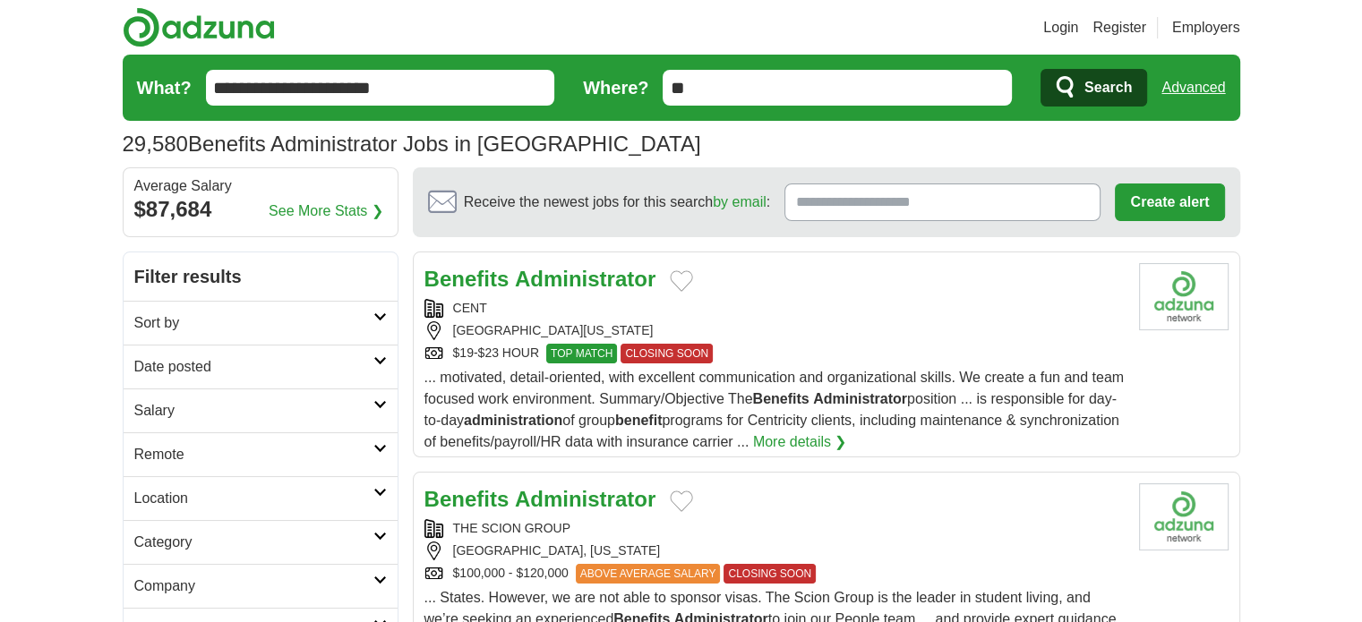
click at [1121, 77] on span "Search" at bounding box center [1108, 88] width 47 height 36
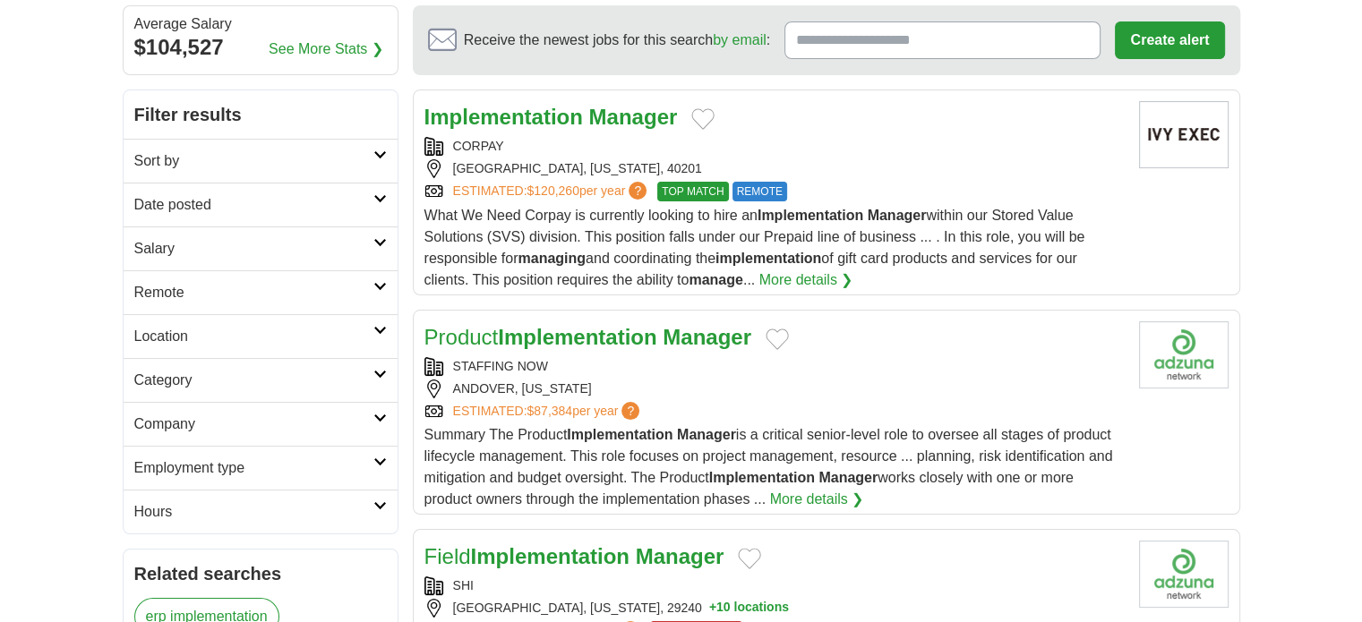
scroll to position [179, 0]
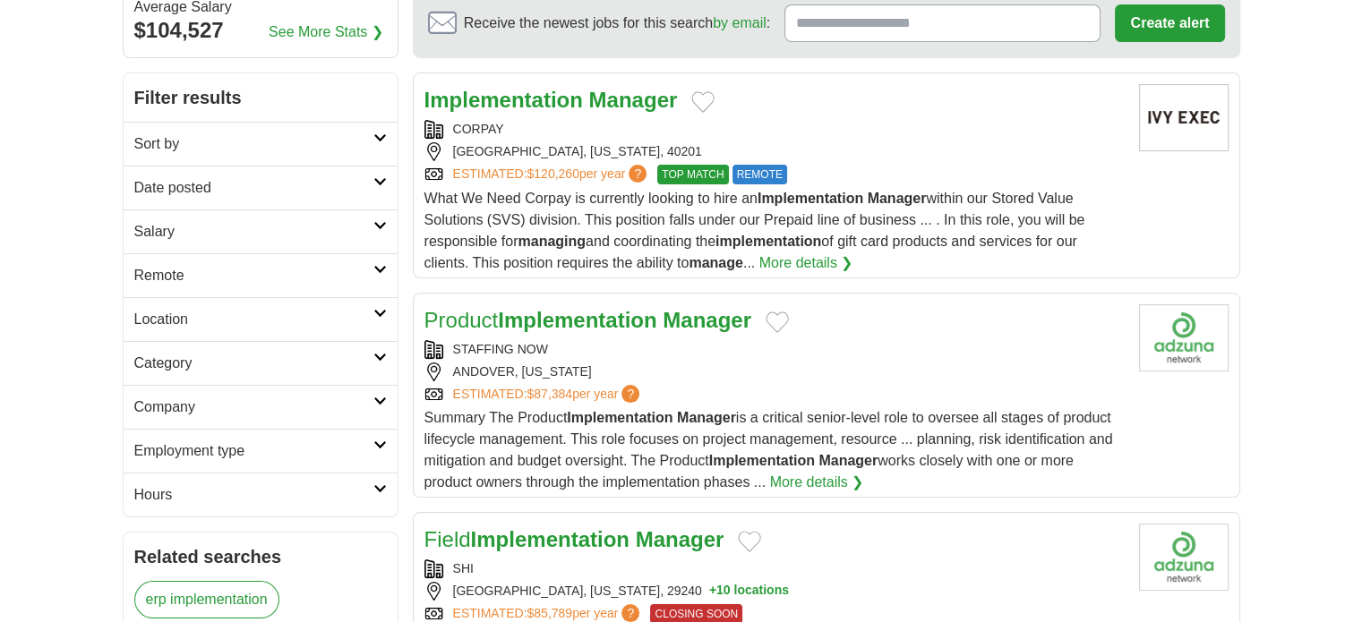
click at [319, 283] on h2 "Remote" at bounding box center [253, 275] width 239 height 21
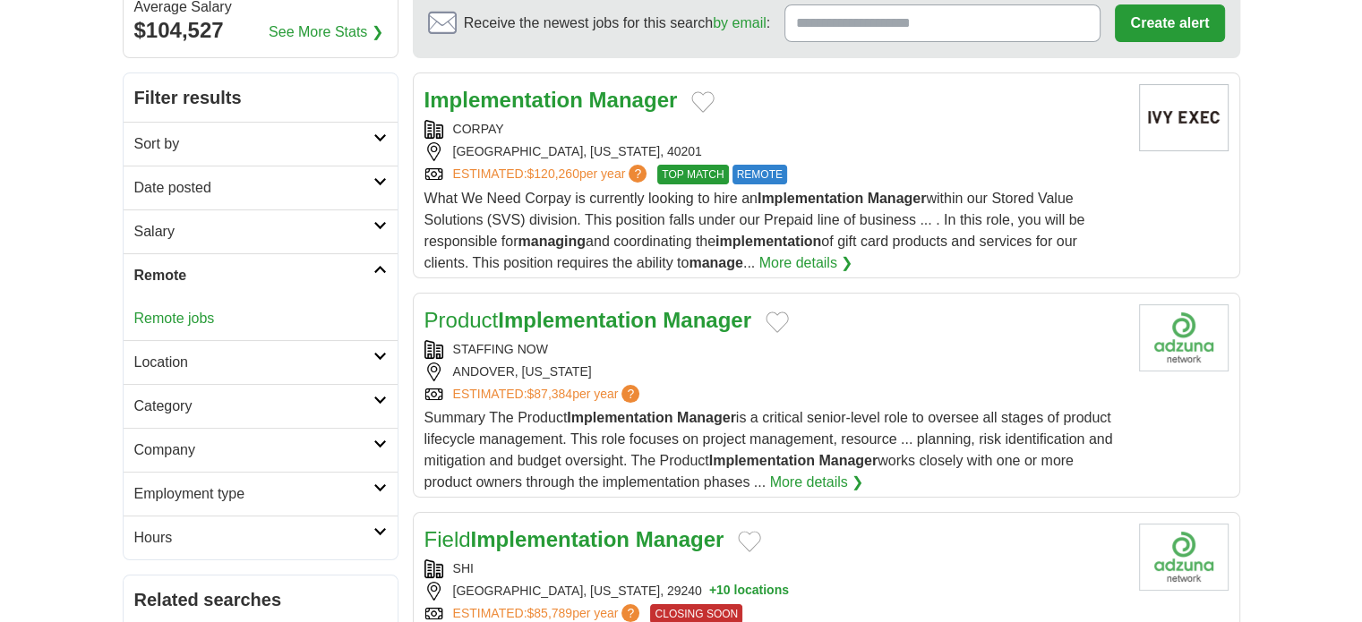
click at [189, 318] on link "Remote jobs" at bounding box center [174, 318] width 81 height 15
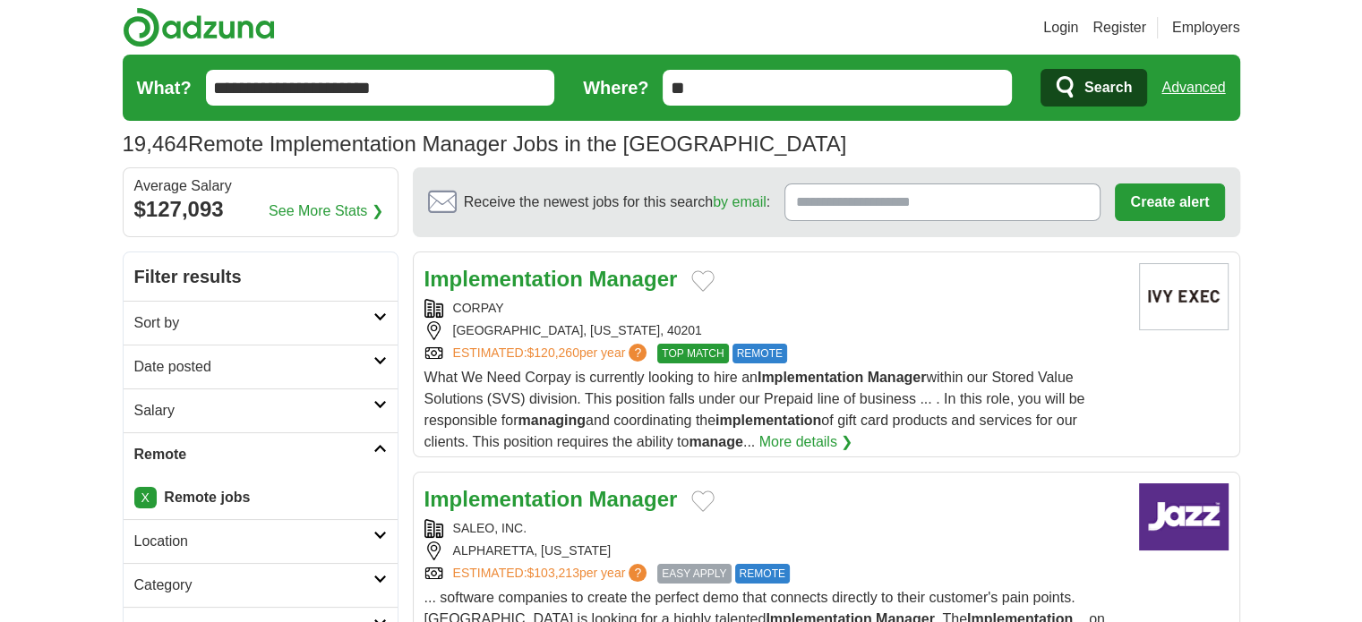
click at [215, 321] on h2 "Sort by" at bounding box center [253, 323] width 239 height 21
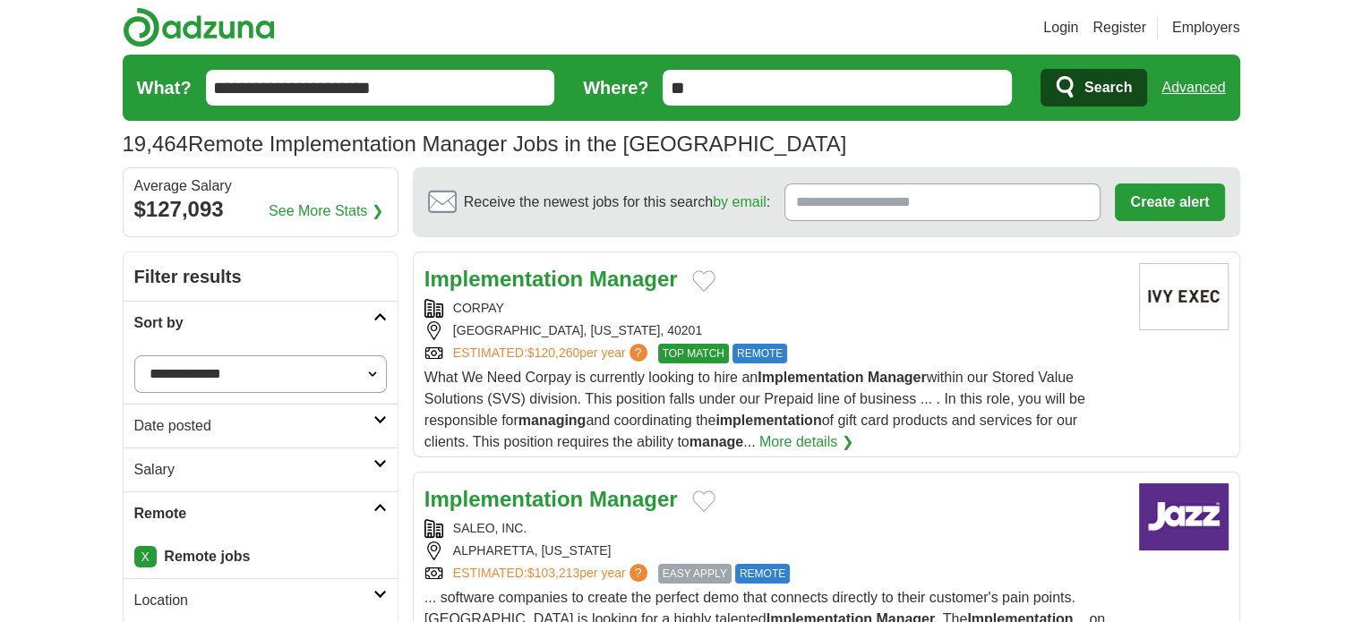
click at [369, 373] on select "**********" at bounding box center [260, 375] width 253 height 38
select select "**********"
click at [134, 356] on select "**********" at bounding box center [260, 375] width 253 height 38
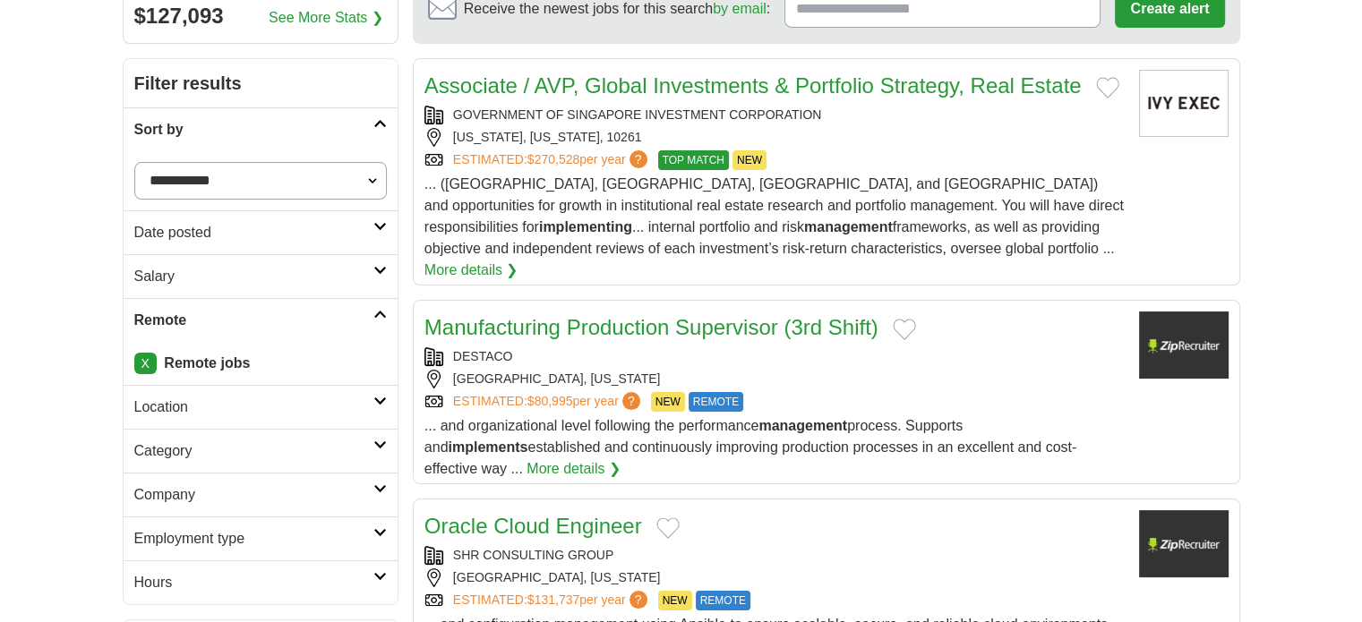
scroll to position [179, 0]
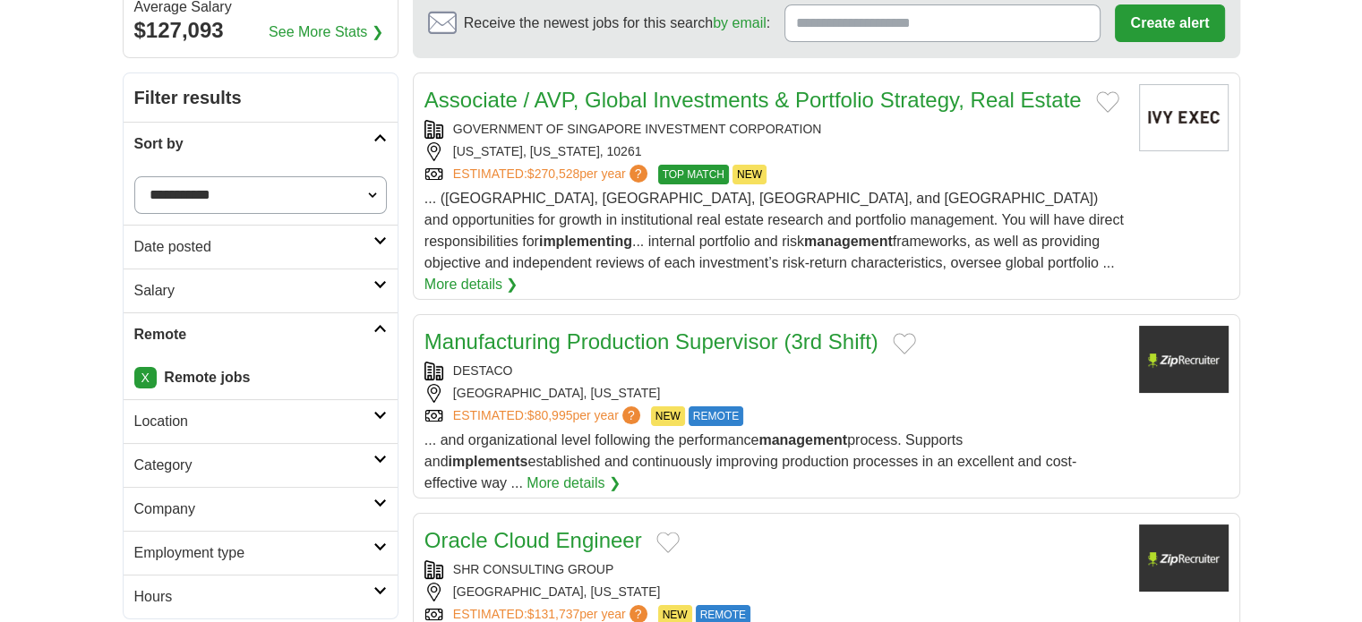
click at [312, 196] on select "**********" at bounding box center [260, 195] width 253 height 38
select select "**********"
click at [134, 176] on select "**********" at bounding box center [260, 195] width 253 height 38
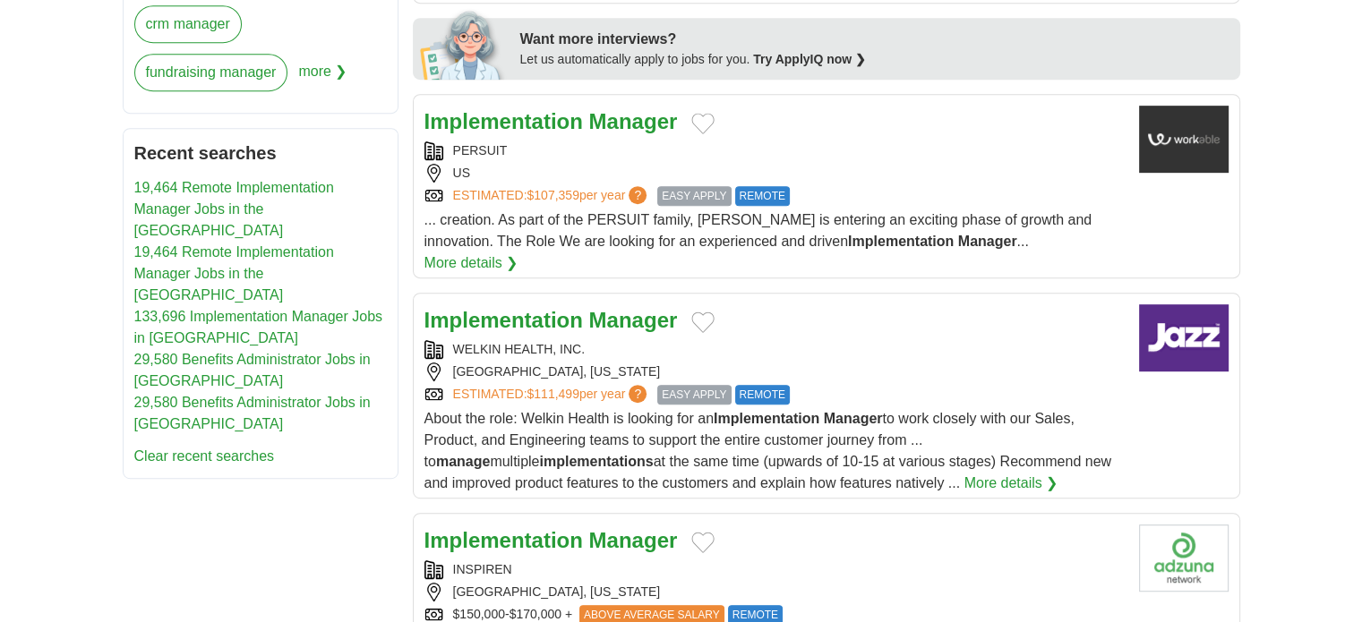
scroll to position [896, 0]
click at [763, 411] on span "About the role: Welkin Health is looking for an Implementation Manager to work …" at bounding box center [767, 450] width 687 height 80
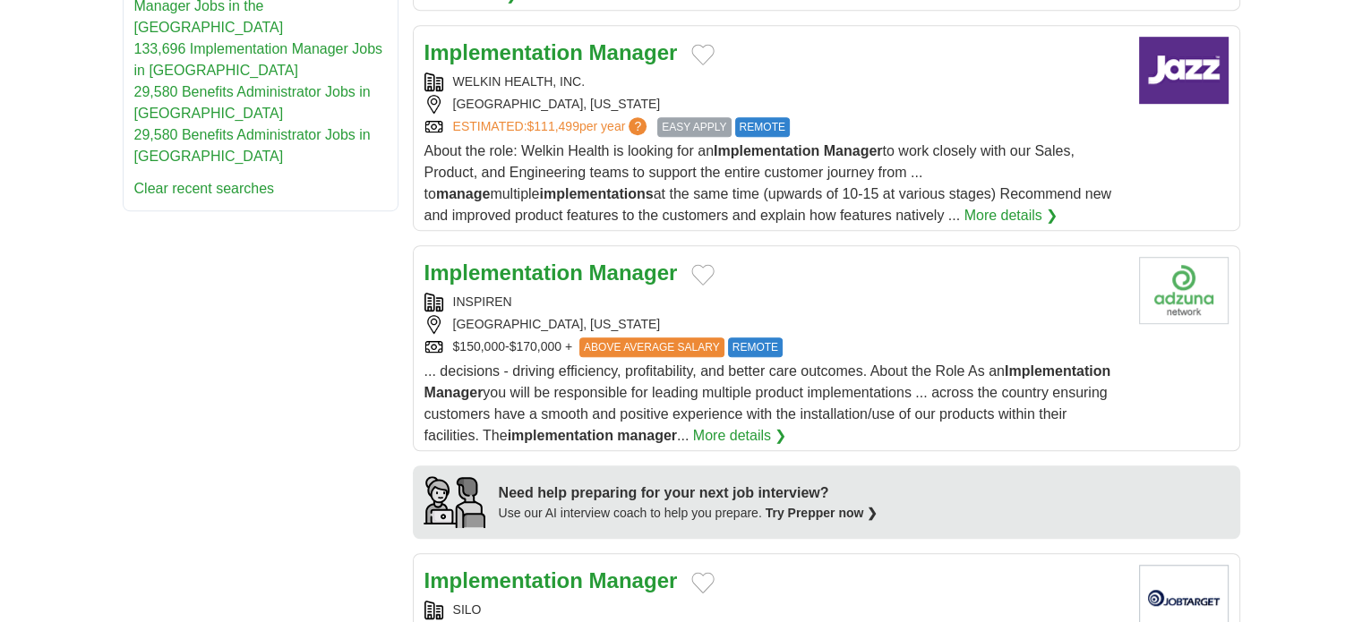
scroll to position [1164, 0]
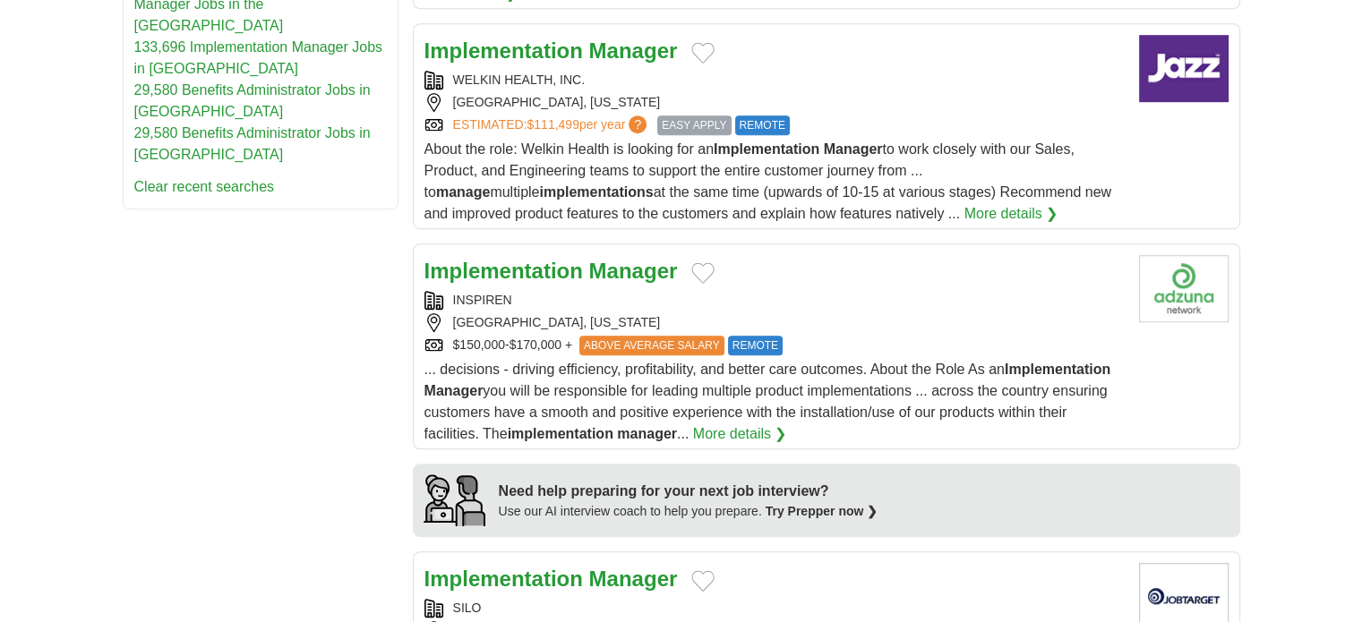
click at [785, 368] on span "... decisions - driving efficiency, profitability, and better care outcomes. Ab…" at bounding box center [767, 402] width 687 height 80
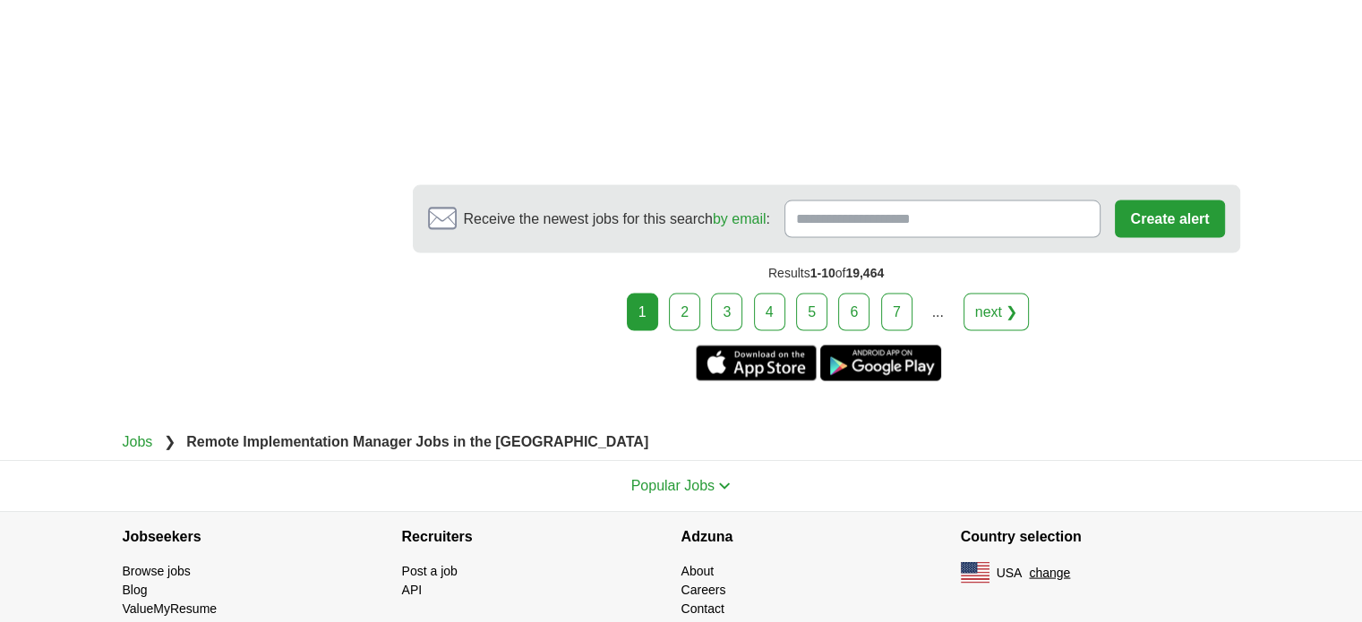
scroll to position [3524, 0]
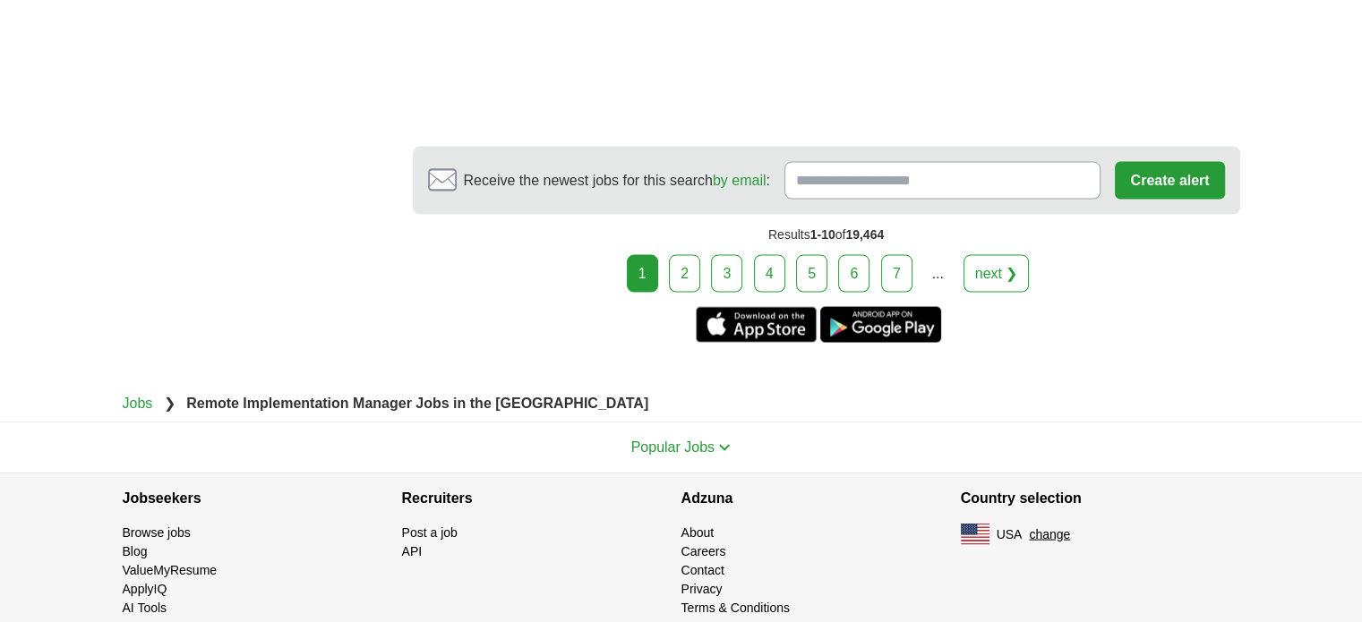
click at [697, 255] on link "2" at bounding box center [684, 274] width 31 height 38
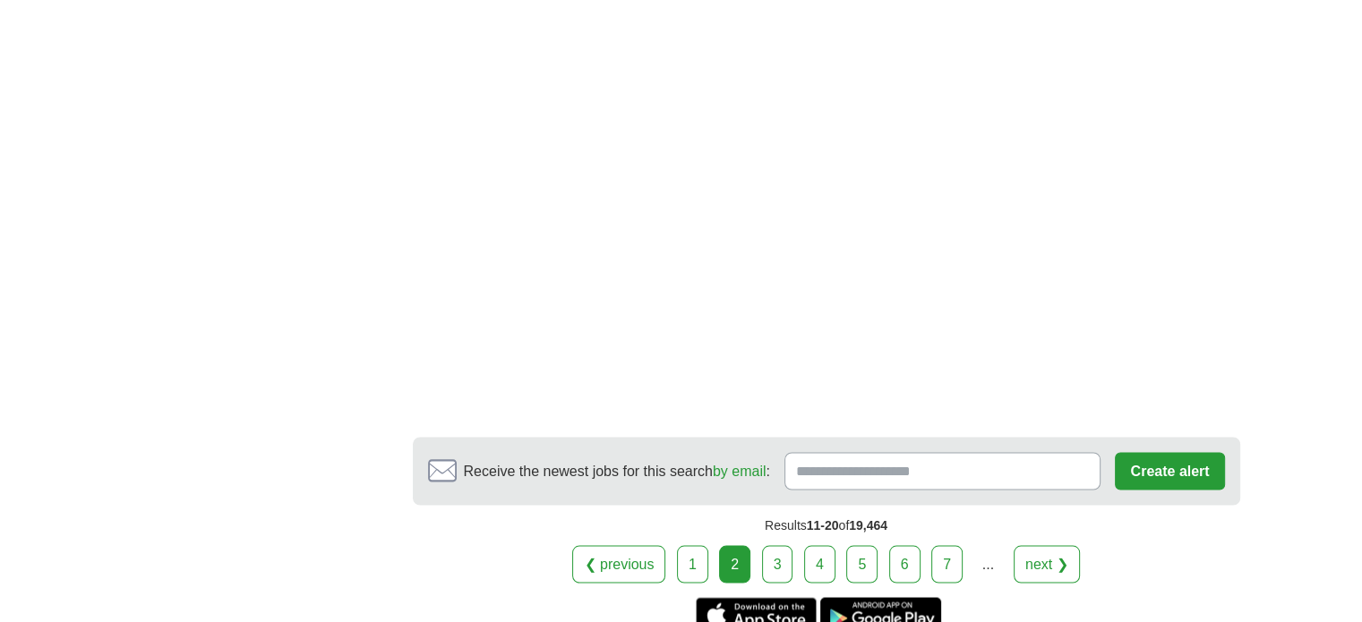
scroll to position [3134, 0]
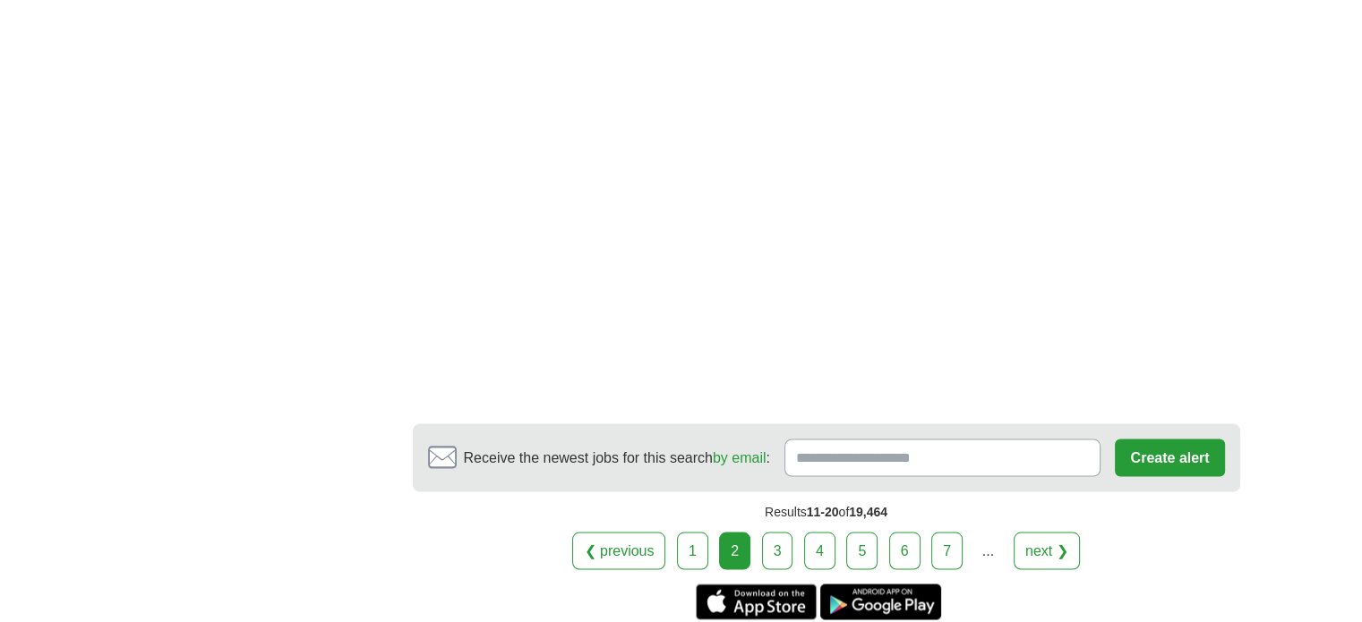
click at [767, 540] on link "3" at bounding box center [777, 551] width 31 height 38
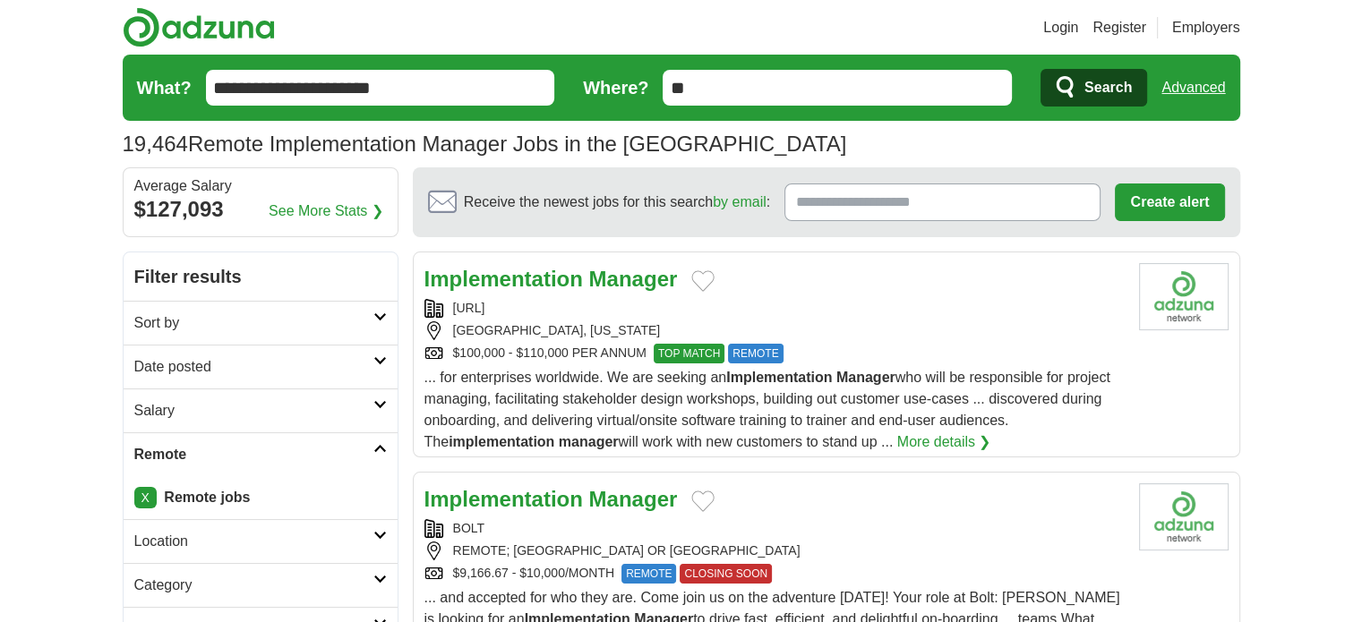
click at [219, 81] on input "**********" at bounding box center [380, 88] width 349 height 36
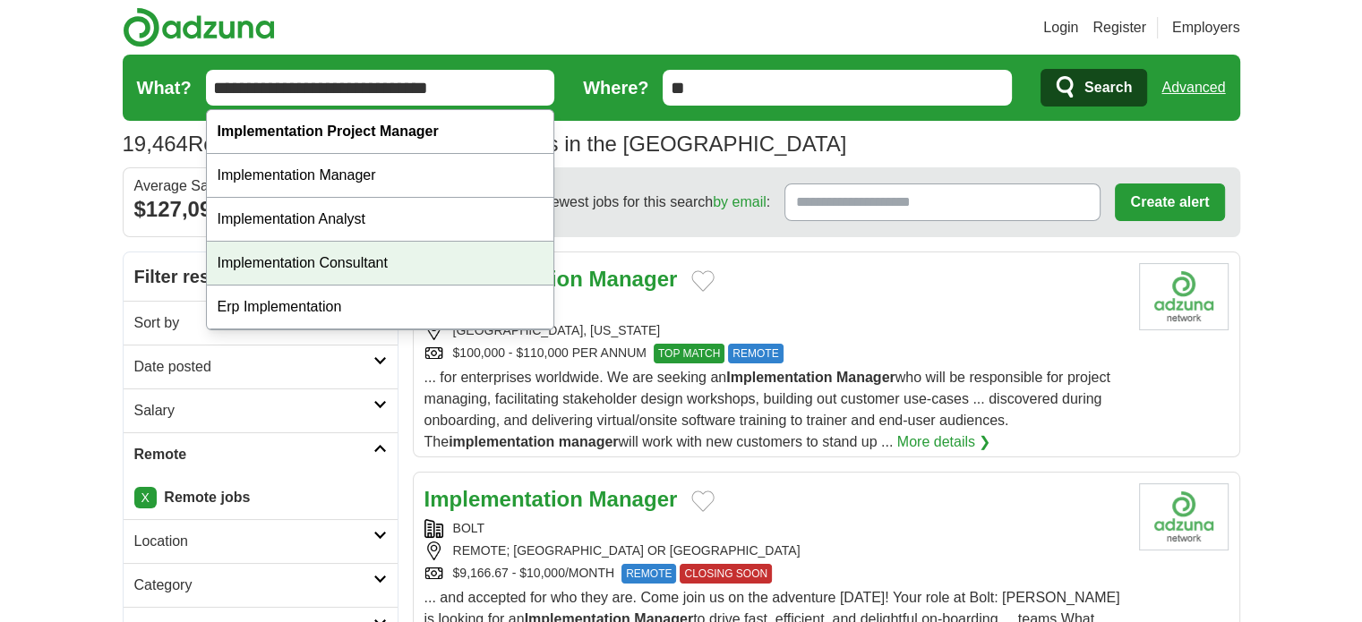
click at [239, 273] on div "Implementation Consultant" at bounding box center [380, 264] width 347 height 44
type input "**********"
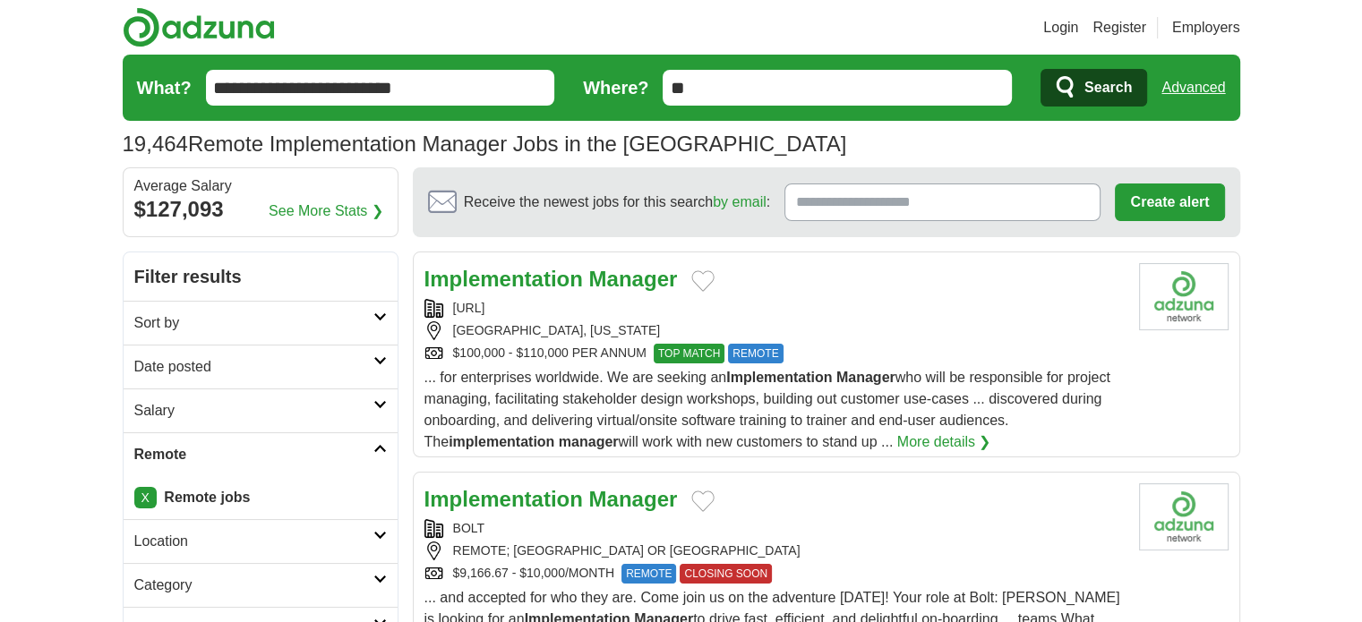
click at [1120, 79] on span "Search" at bounding box center [1108, 88] width 47 height 36
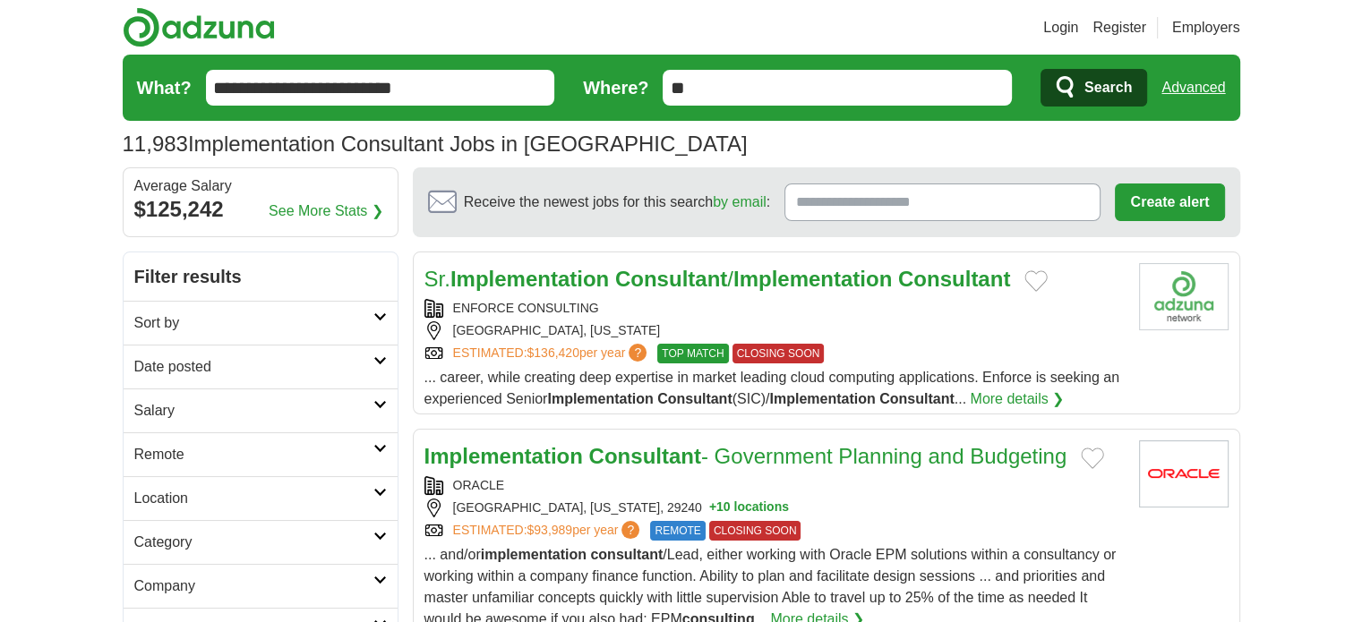
click at [1035, 401] on link "More details ❯" at bounding box center [1017, 399] width 94 height 21
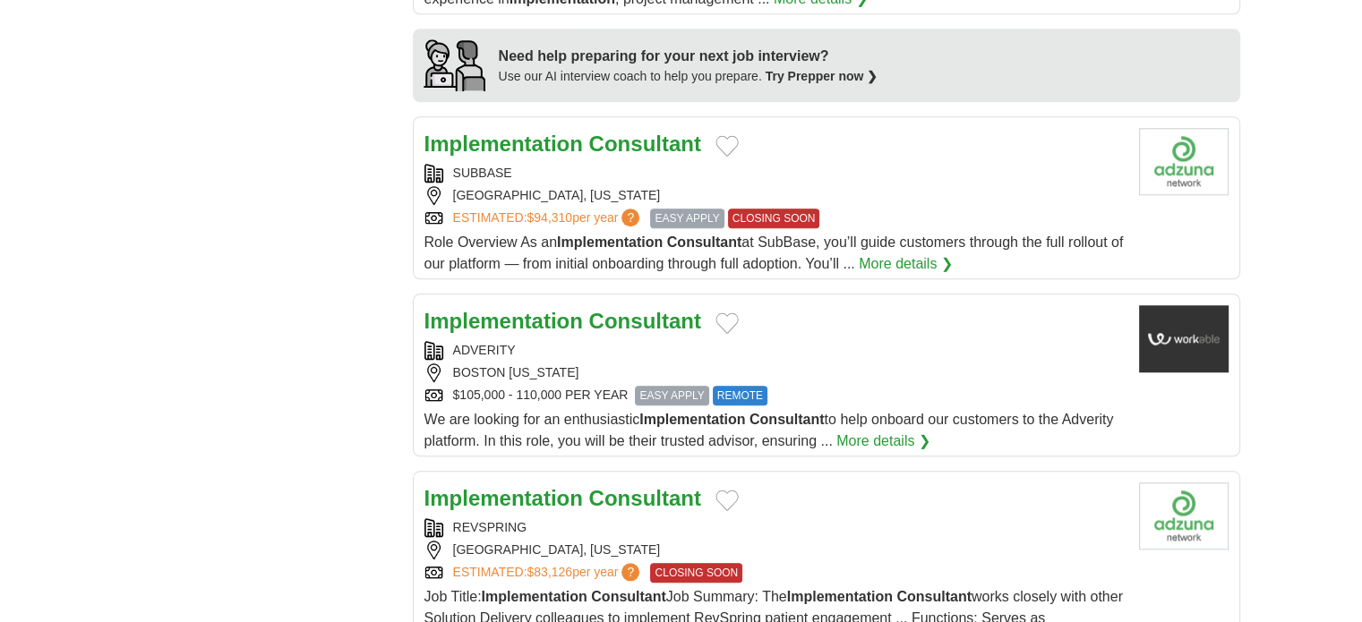
scroll to position [1791, 0]
